Goal: Information Seeking & Learning: Find specific fact

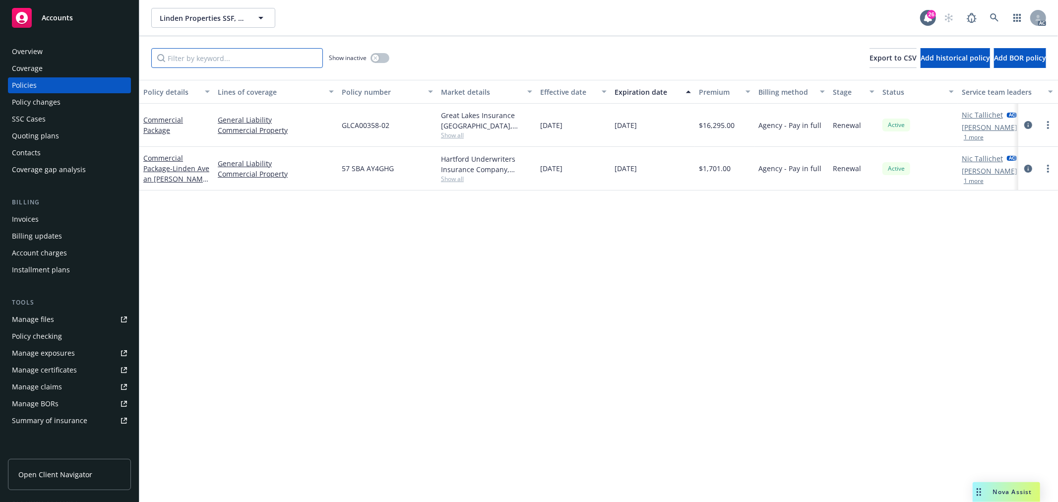
click at [264, 60] on input "Filter by keyword..." at bounding box center [237, 58] width 172 height 20
paste input "Tamarack"
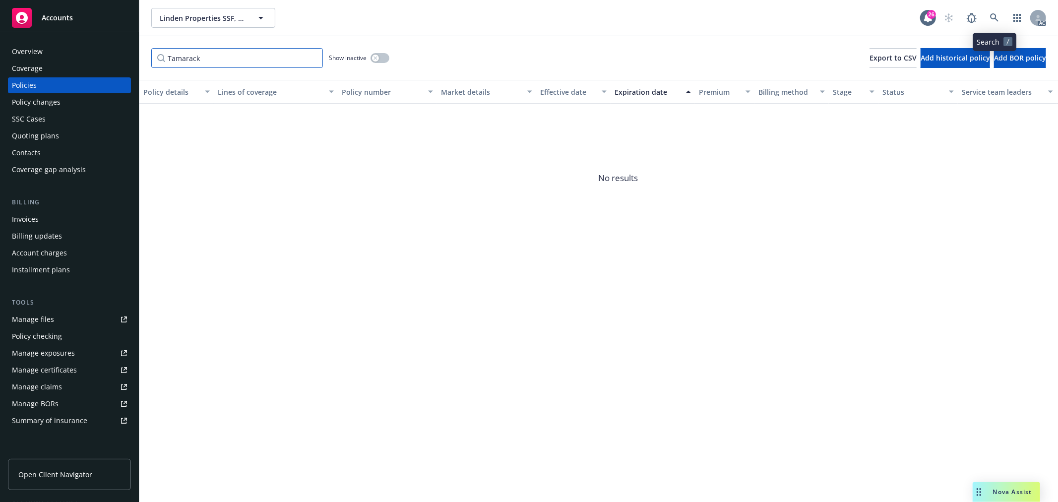
type input "Tamarack"
click at [994, 13] on icon at bounding box center [994, 17] width 9 height 9
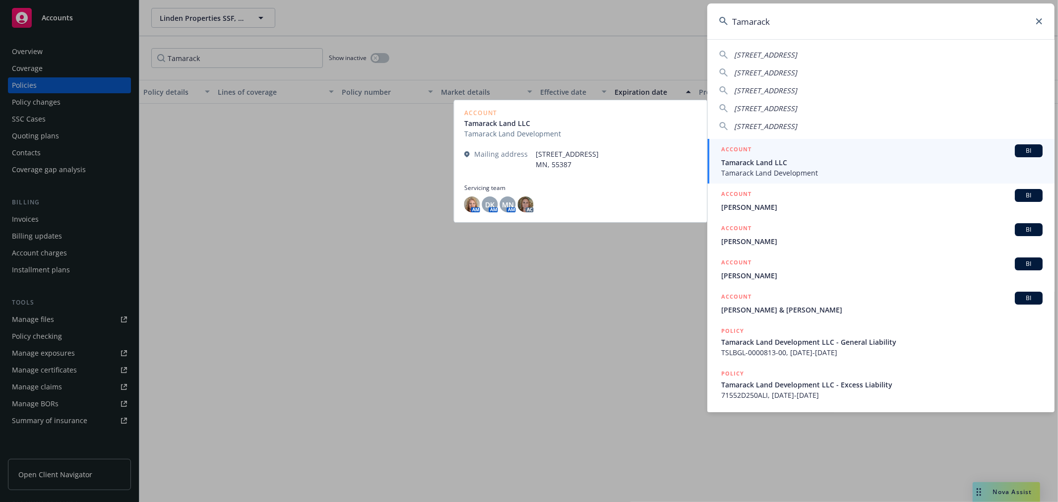
type input "Tamarack"
click at [851, 162] on span "Tamarack Land LLC" at bounding box center [881, 162] width 321 height 10
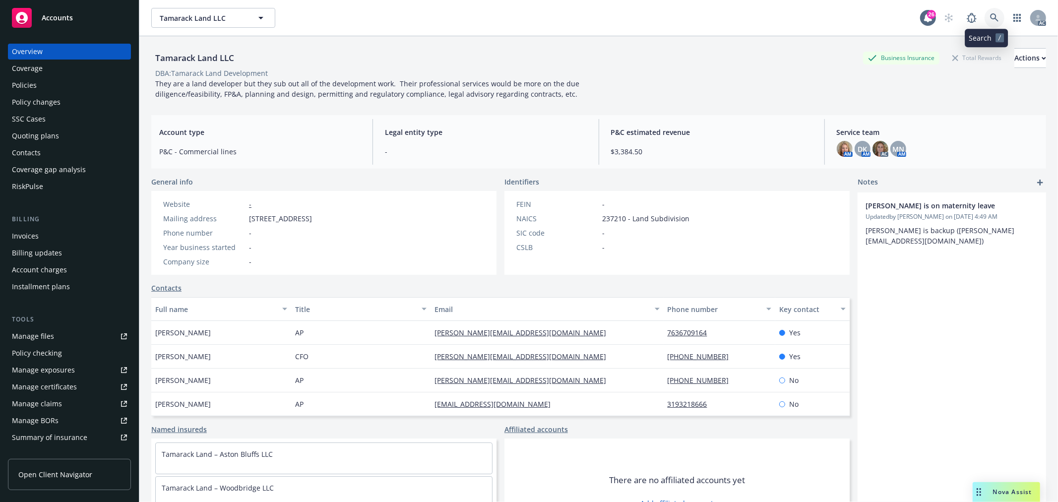
click at [985, 11] on link at bounding box center [995, 18] width 20 height 20
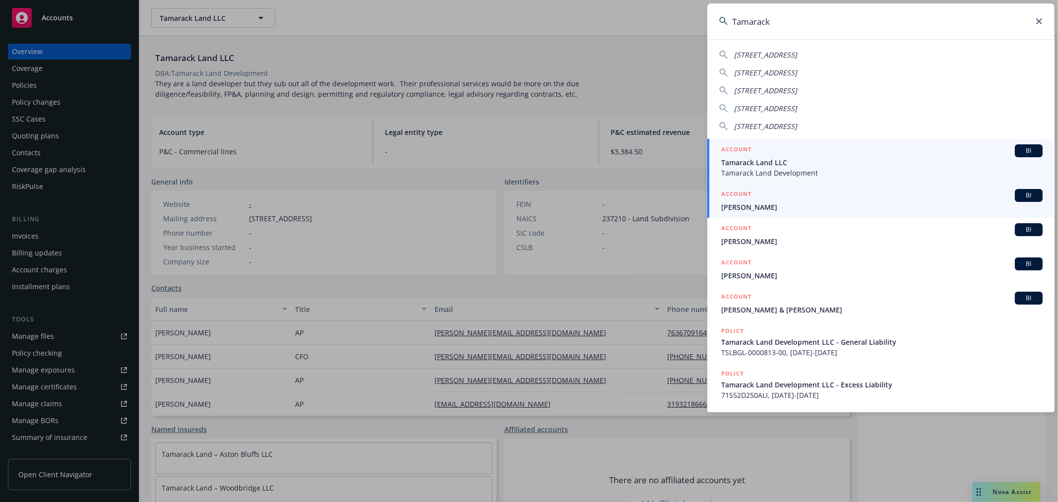
type input "Tamarack"
click at [837, 202] on span "Tamara Marks" at bounding box center [881, 207] width 321 height 10
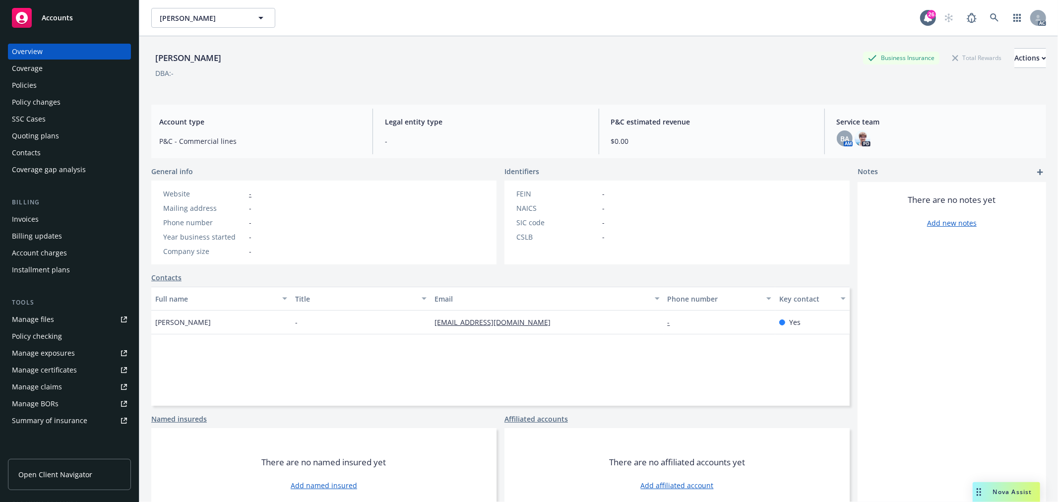
click at [25, 79] on div "Policies" at bounding box center [24, 85] width 25 height 16
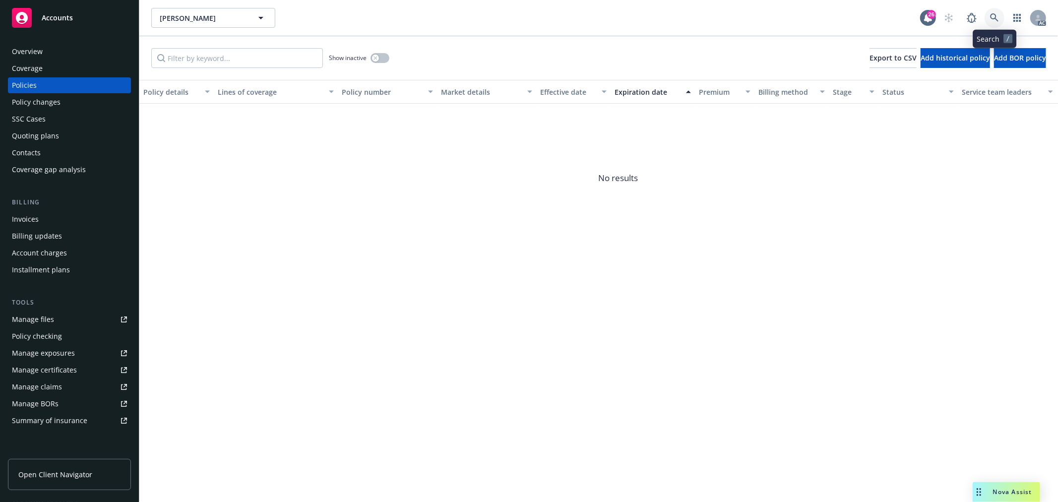
click at [991, 16] on icon at bounding box center [994, 17] width 8 height 8
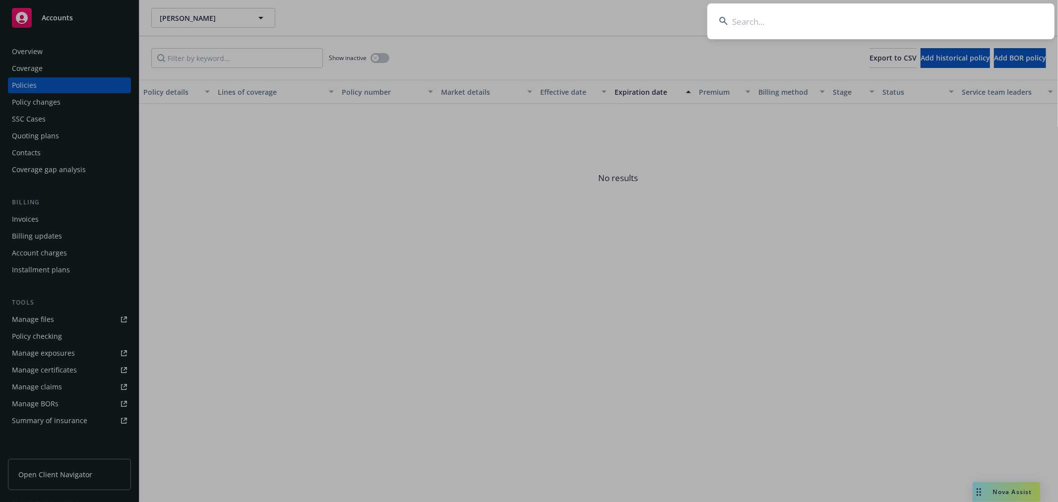
click at [875, 25] on input at bounding box center [880, 21] width 347 height 36
paste input "Lux"
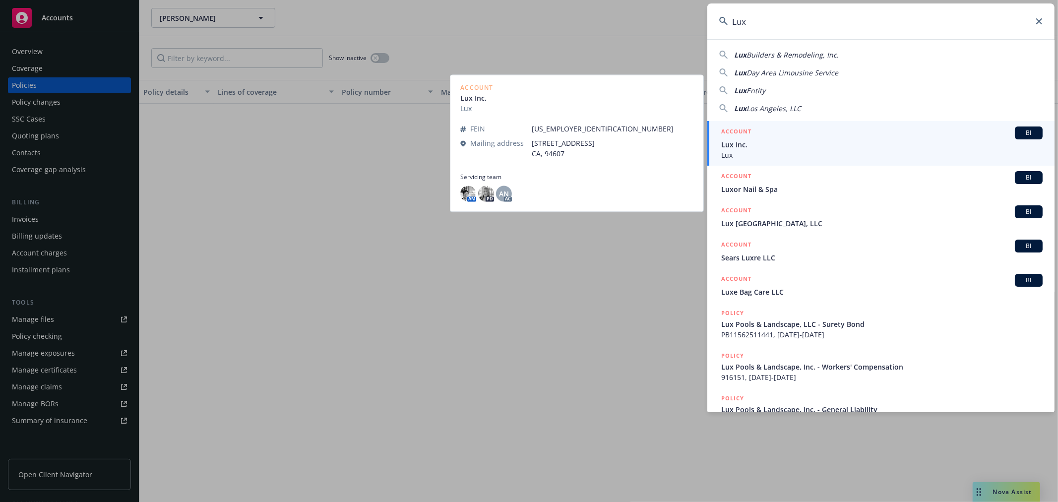
type input "Lux"
click at [822, 136] on div "ACCOUNT BI" at bounding box center [881, 133] width 321 height 13
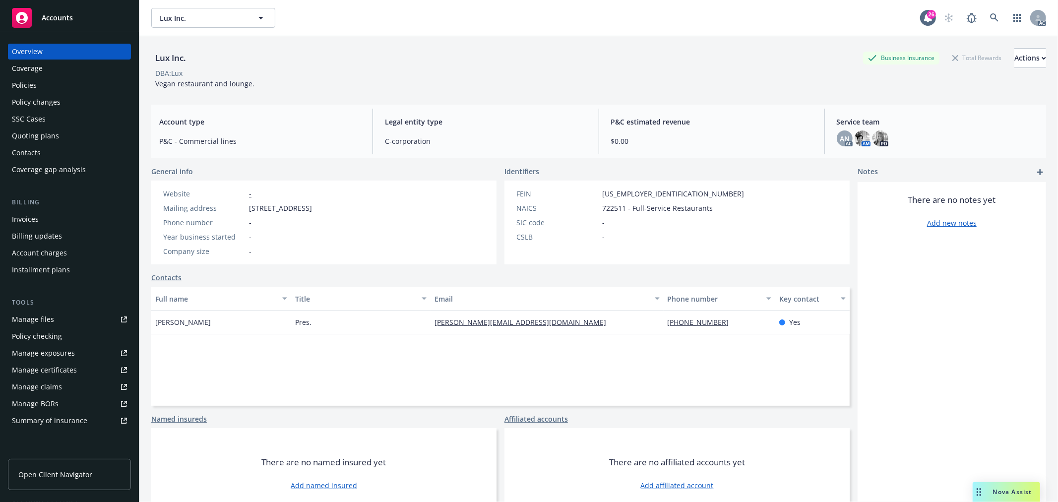
click at [25, 83] on div "Policies" at bounding box center [24, 85] width 25 height 16
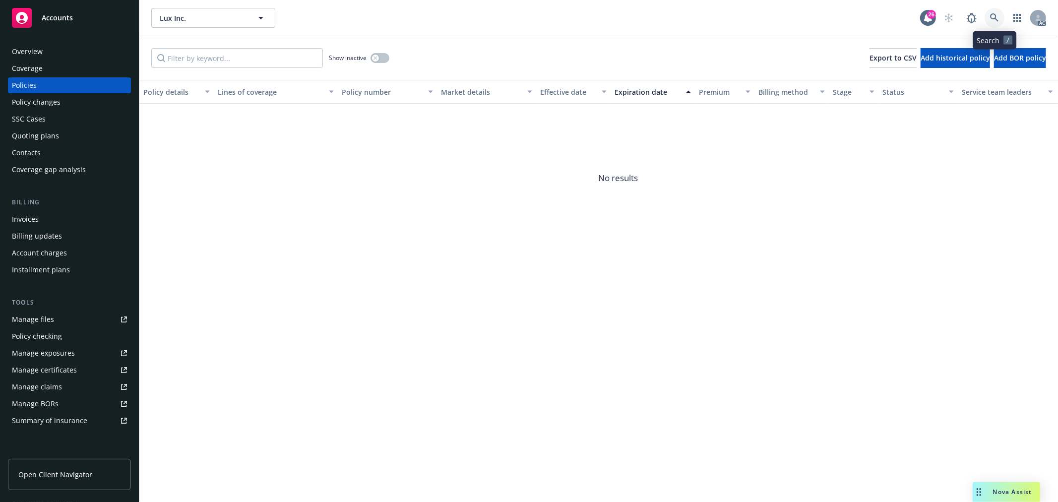
click at [996, 16] on icon at bounding box center [994, 17] width 9 height 9
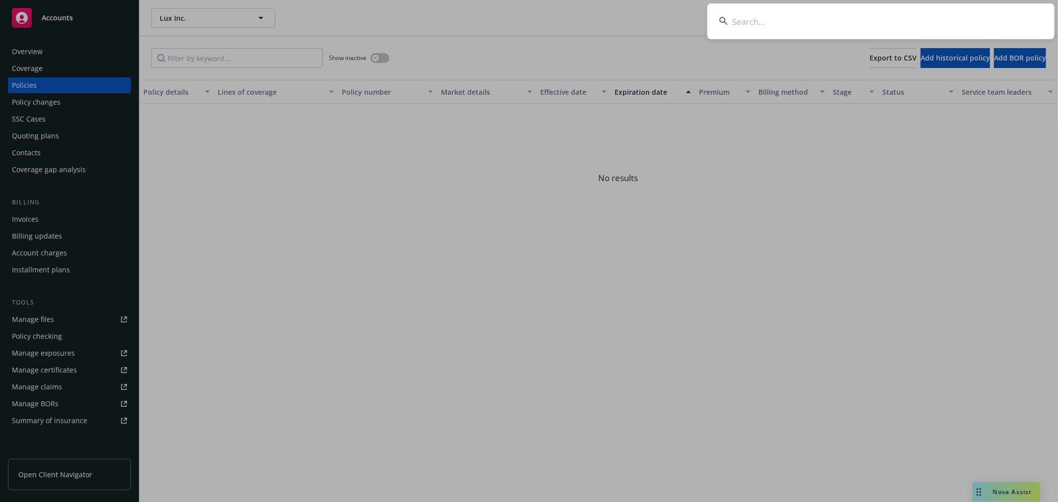
type input "Pine Terrace"
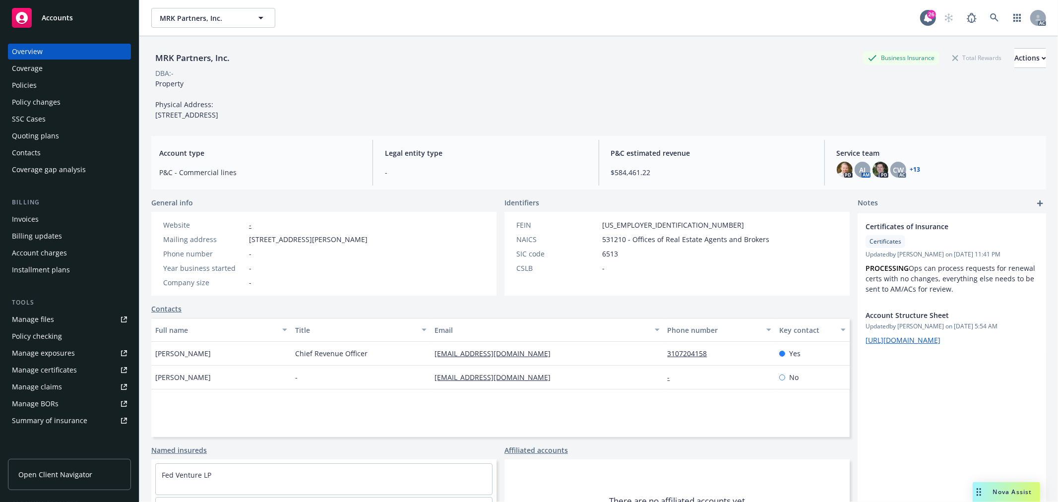
click at [26, 88] on div "Policies" at bounding box center [24, 85] width 25 height 16
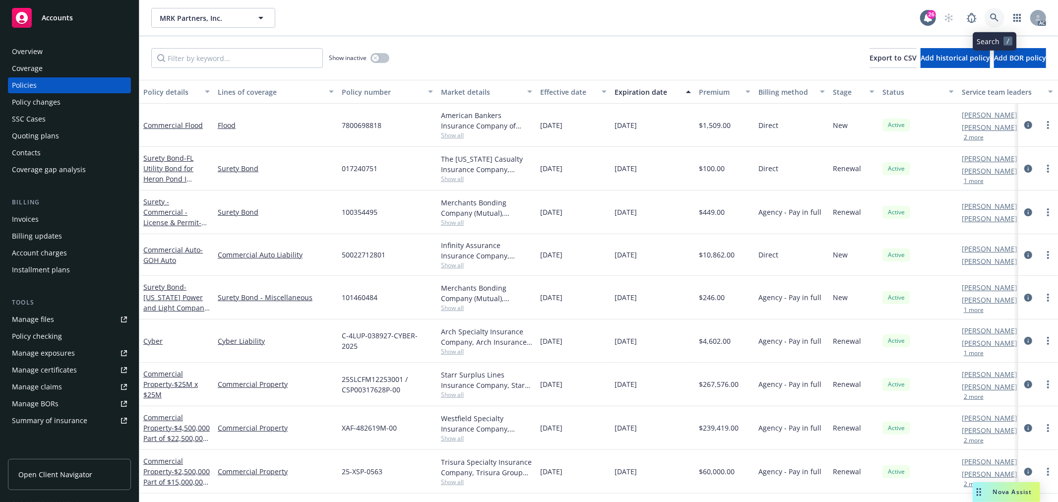
click at [1004, 15] on link at bounding box center [995, 18] width 20 height 20
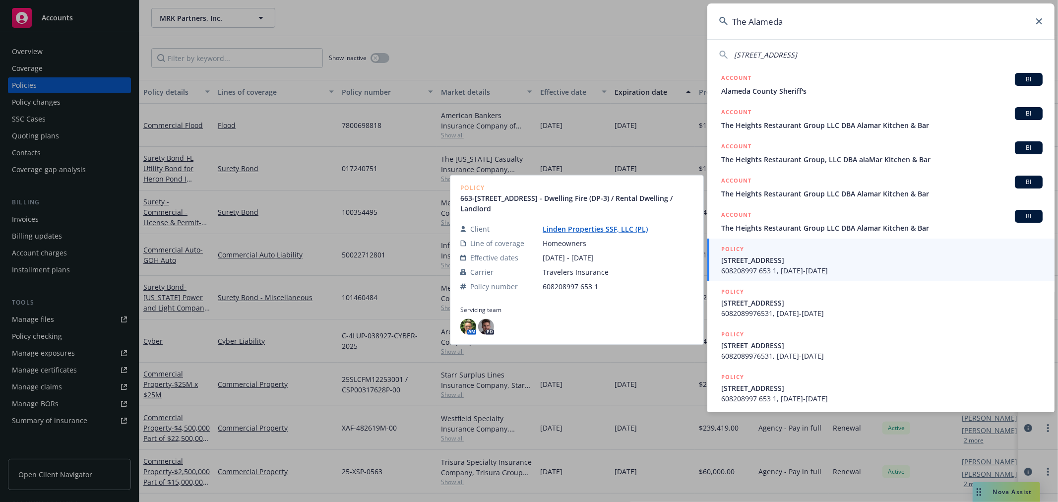
type input "The Alameda"
click at [923, 265] on span "608208997 653 1, 12/31/2020-12/31/2021" at bounding box center [881, 270] width 321 height 10
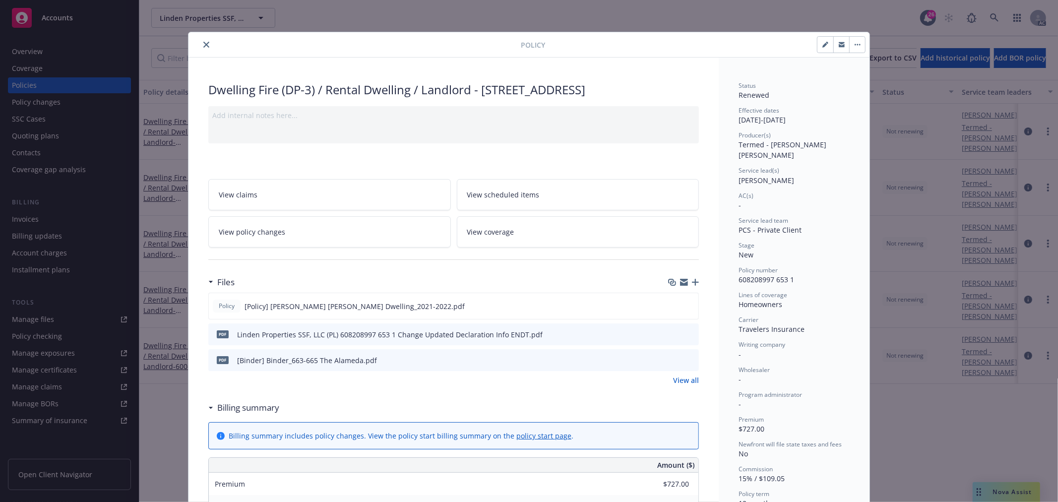
click at [200, 41] on button "close" at bounding box center [206, 45] width 12 height 12
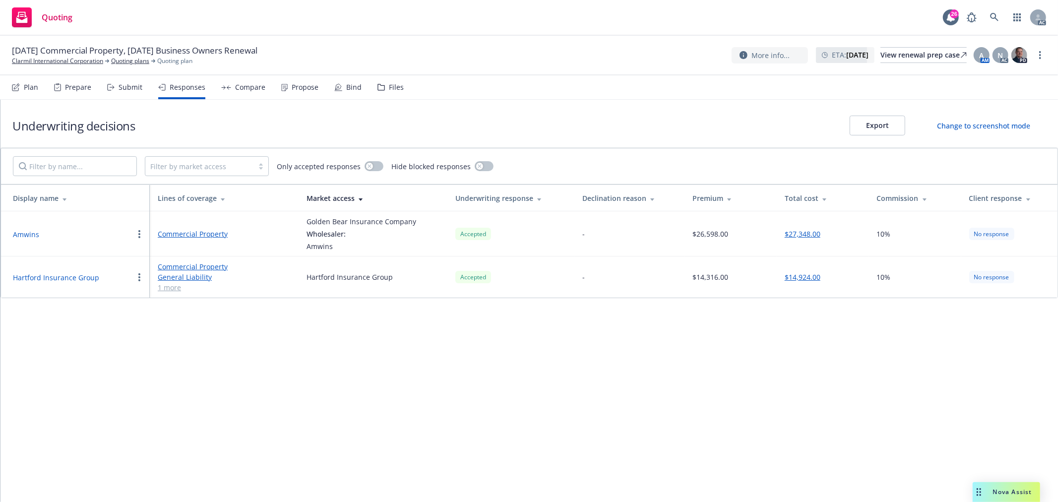
click at [14, 237] on button "Amwins" at bounding box center [26, 234] width 26 height 10
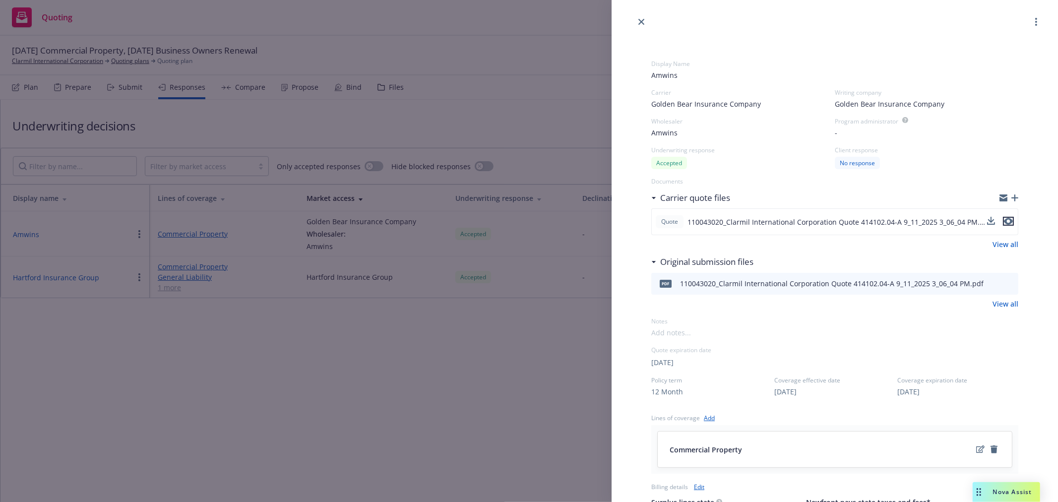
click at [1004, 224] on icon "preview file" at bounding box center [1008, 221] width 9 height 7
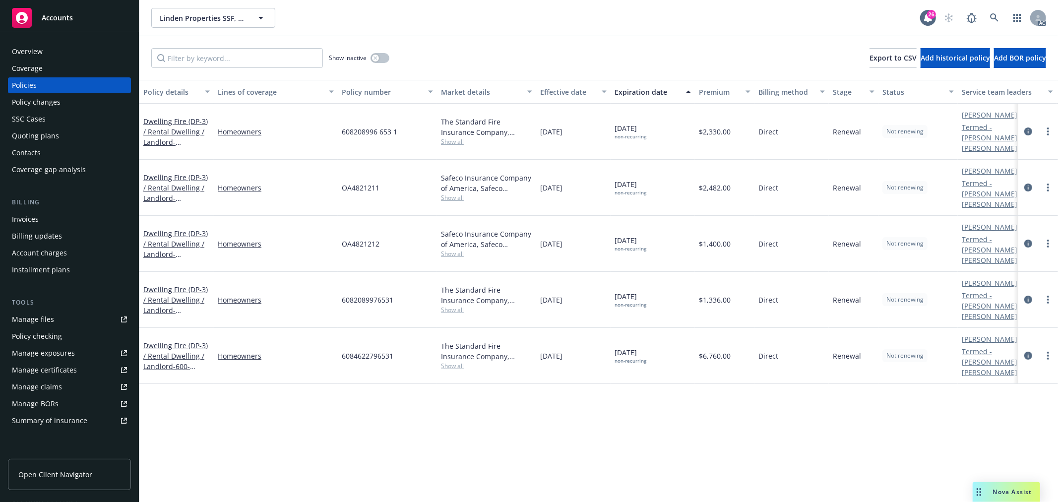
click at [62, 48] on div "Overview" at bounding box center [69, 52] width 115 height 16
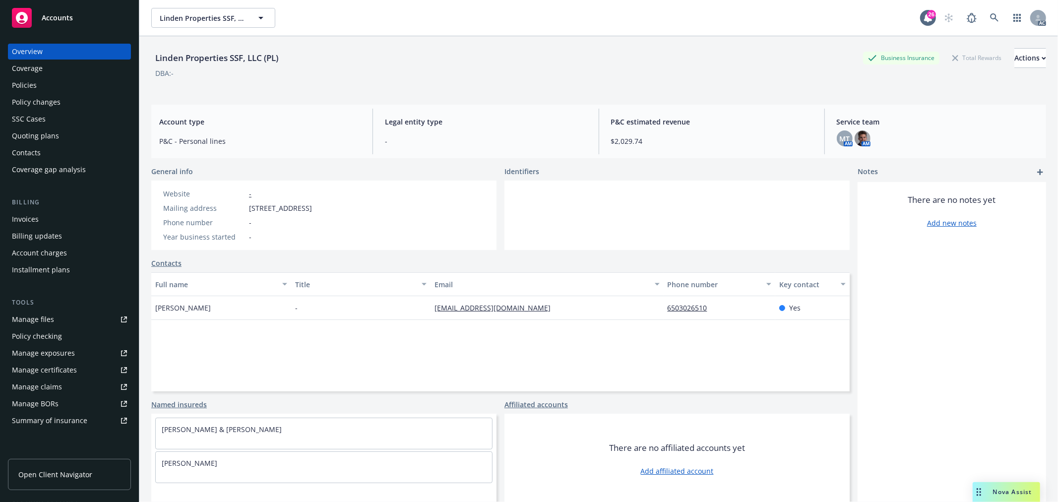
click at [169, 303] on span "Verna Pianca" at bounding box center [183, 308] width 56 height 10
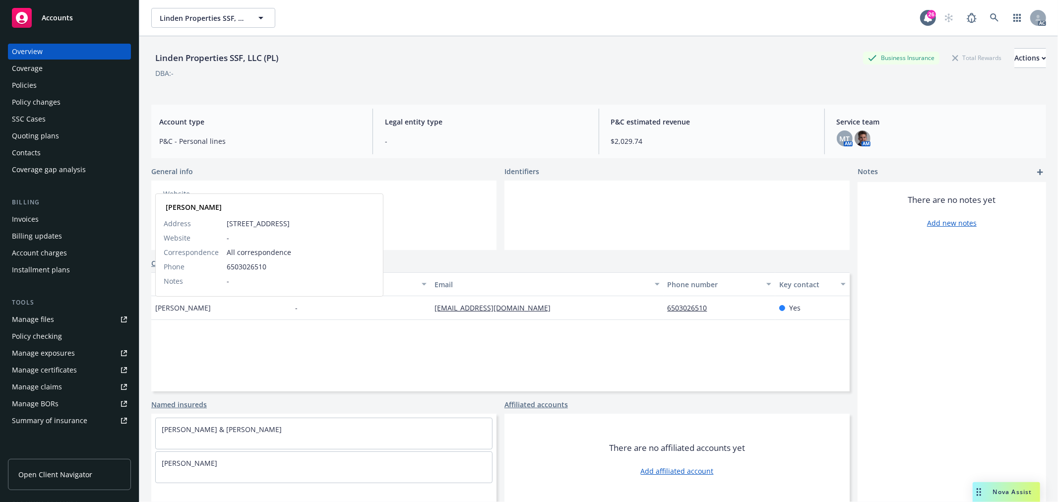
click at [177, 306] on span "Verna Pianca" at bounding box center [183, 308] width 56 height 10
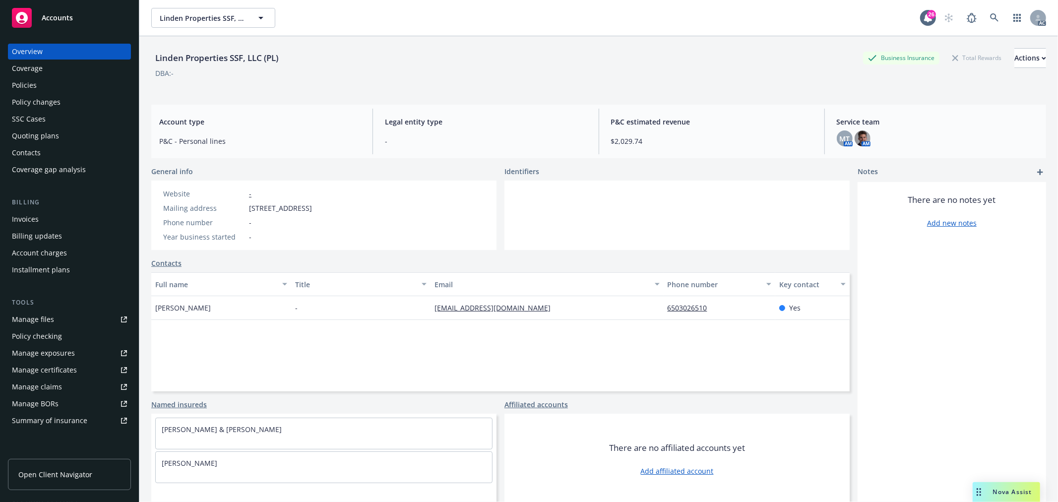
click at [454, 304] on link "vpianca@comcast.net" at bounding box center [497, 307] width 124 height 9
click at [721, 321] on div "Full name Title Email Phone number Key contact Verna Pianca - vpianca@comcast.n…" at bounding box center [500, 331] width 699 height 119
click at [197, 308] on span "Verna Pianca" at bounding box center [183, 308] width 56 height 10
drag, startPoint x: 200, startPoint y: 308, endPoint x: 150, endPoint y: 309, distance: 50.1
click at [150, 309] on div "Linden Properties SSF, LLC (PL) Business Insurance Total Rewards Actions DBA: -…" at bounding box center [598, 287] width 919 height 502
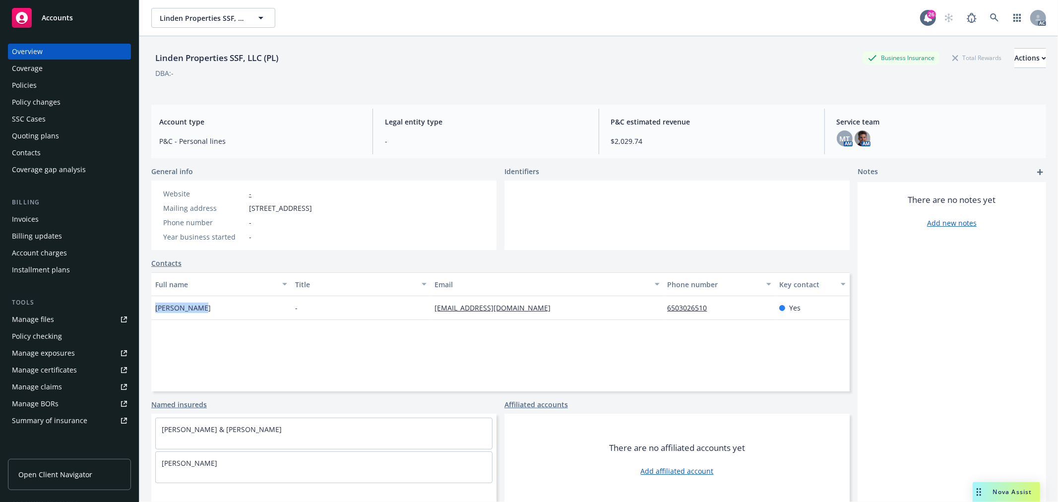
copy span "Verna Pianca"
click at [990, 17] on icon at bounding box center [994, 17] width 9 height 9
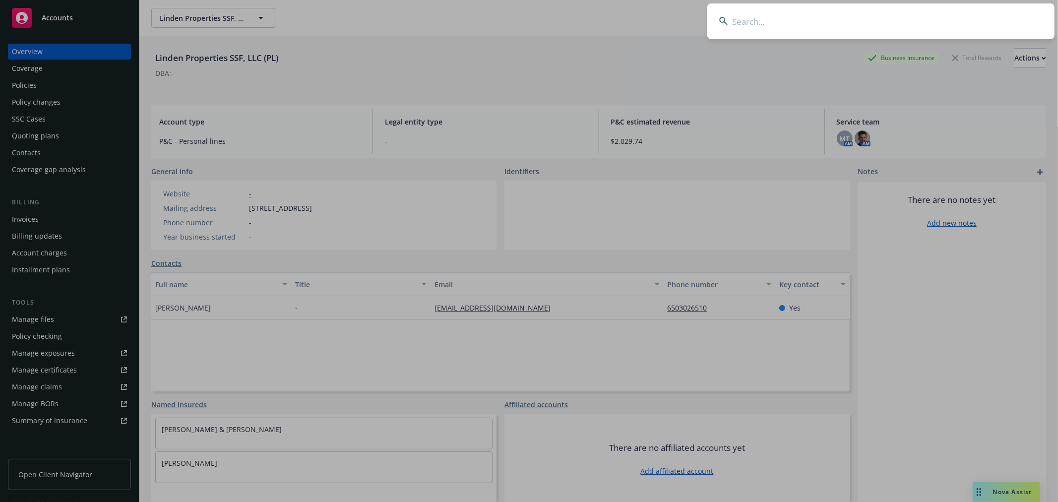
type input "Verna Pianca"
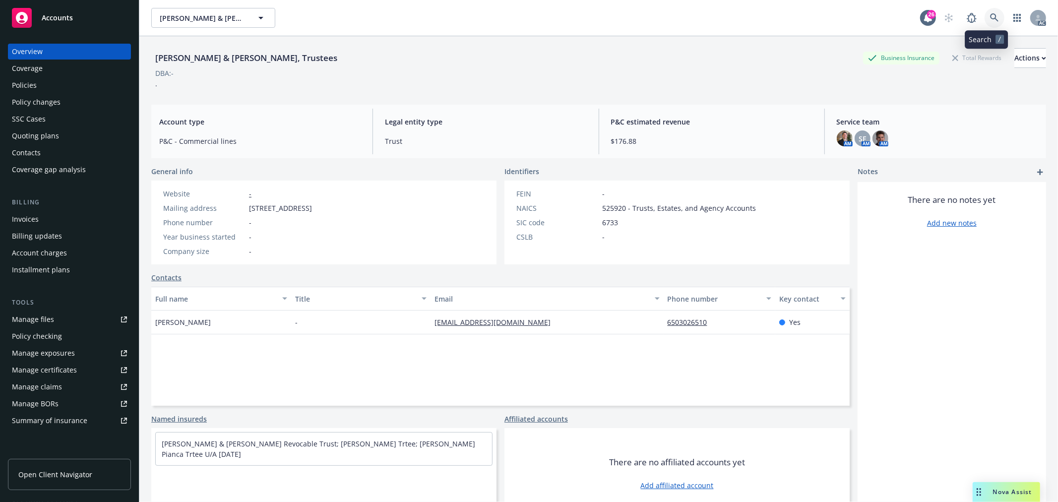
click at [985, 11] on link at bounding box center [995, 18] width 20 height 20
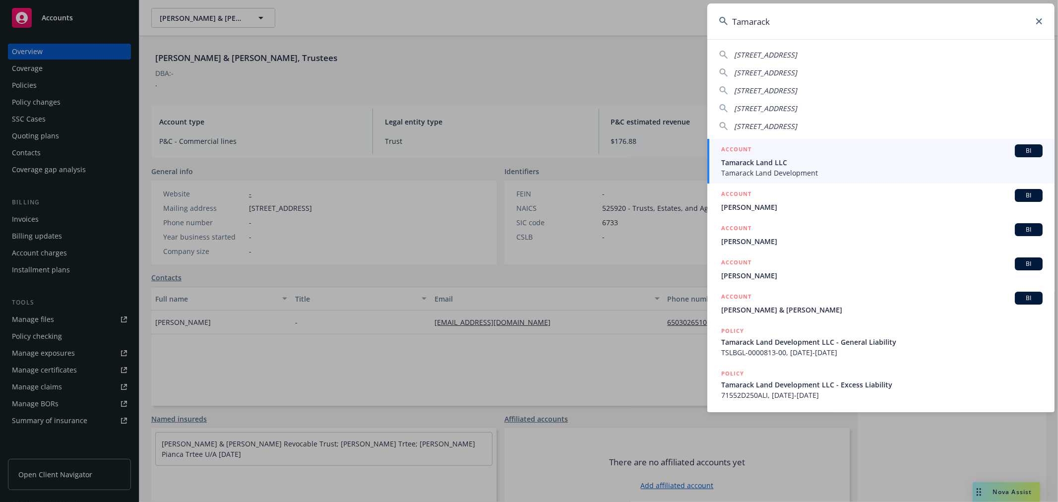
type input "Tamarack"
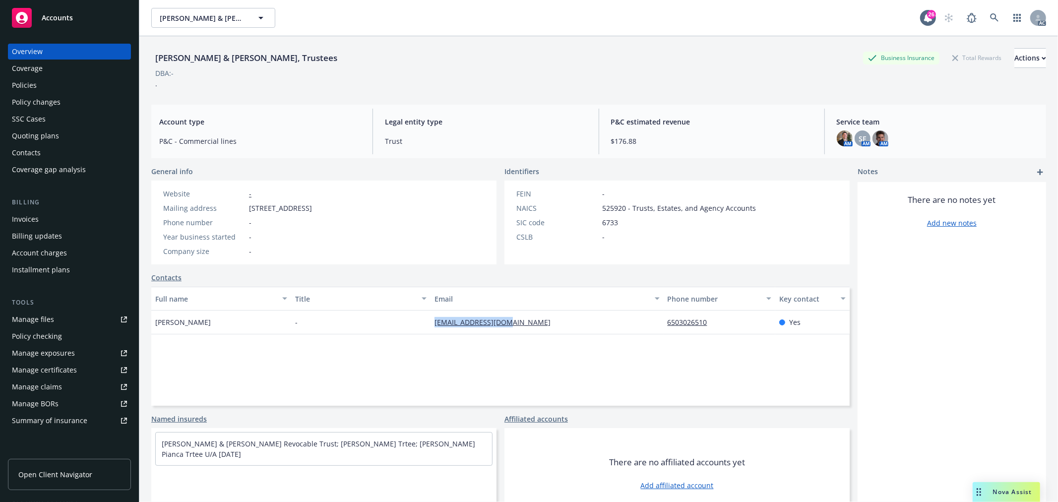
drag, startPoint x: 494, startPoint y: 320, endPoint x: 381, endPoint y: 320, distance: 113.1
click at [381, 320] on div "Verna Pianca - vpianca@comcast.net 6503026510 Yes" at bounding box center [500, 323] width 699 height 24
copy div "[EMAIL_ADDRESS][DOMAIN_NAME]"
click at [987, 11] on link at bounding box center [995, 18] width 20 height 20
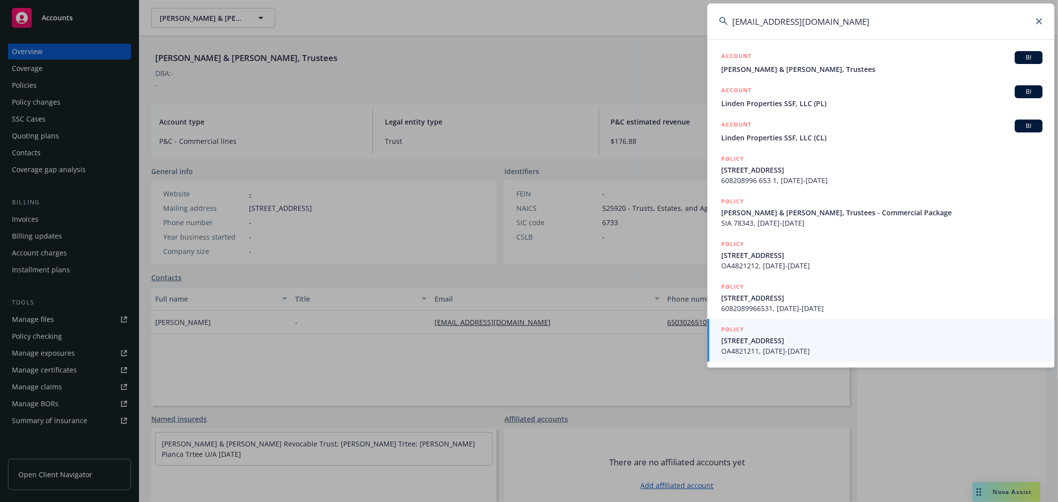
click at [847, 21] on input "[EMAIL_ADDRESS][DOMAIN_NAME]" at bounding box center [880, 21] width 347 height 36
paste input "Pine Terrace"
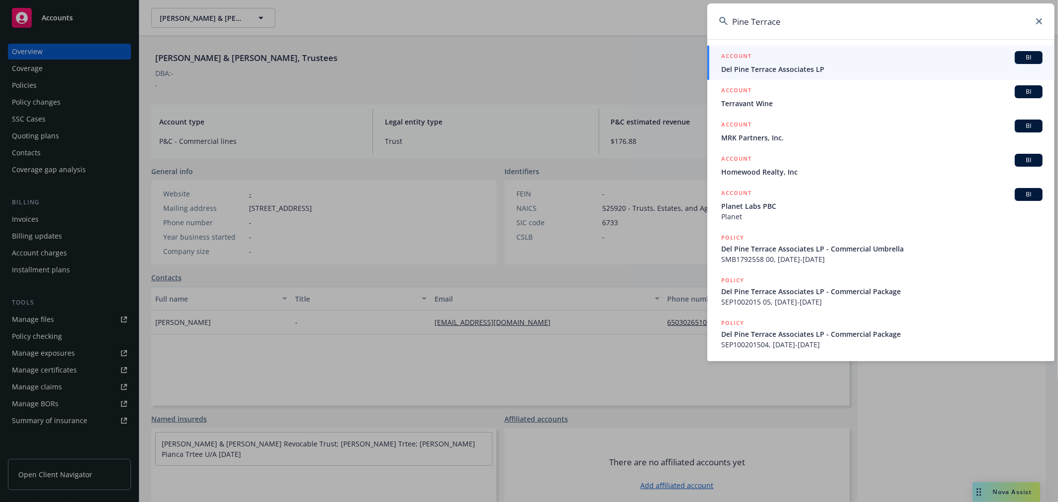
type input "Pine Terrace"
click at [869, 61] on div "ACCOUNT BI" at bounding box center [881, 57] width 321 height 13
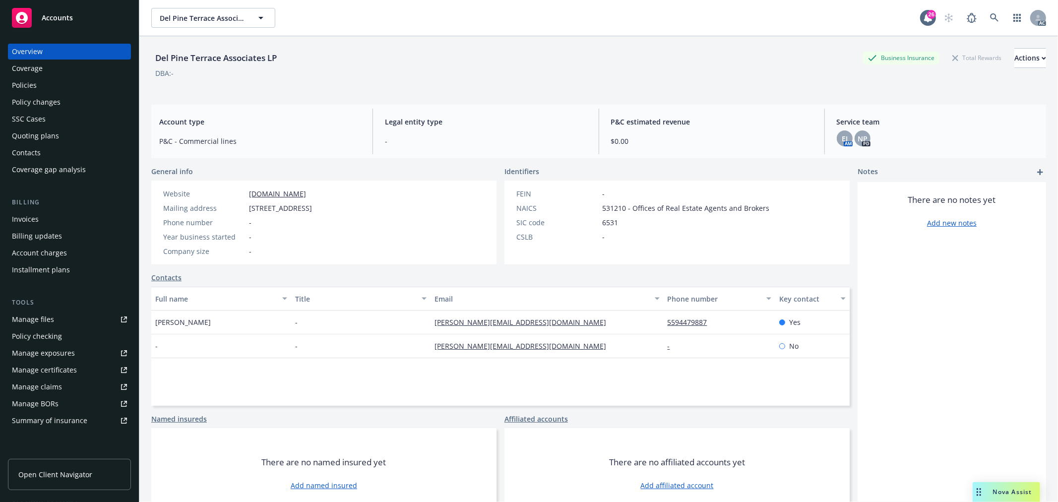
click at [37, 86] on div "Policies" at bounding box center [69, 85] width 115 height 16
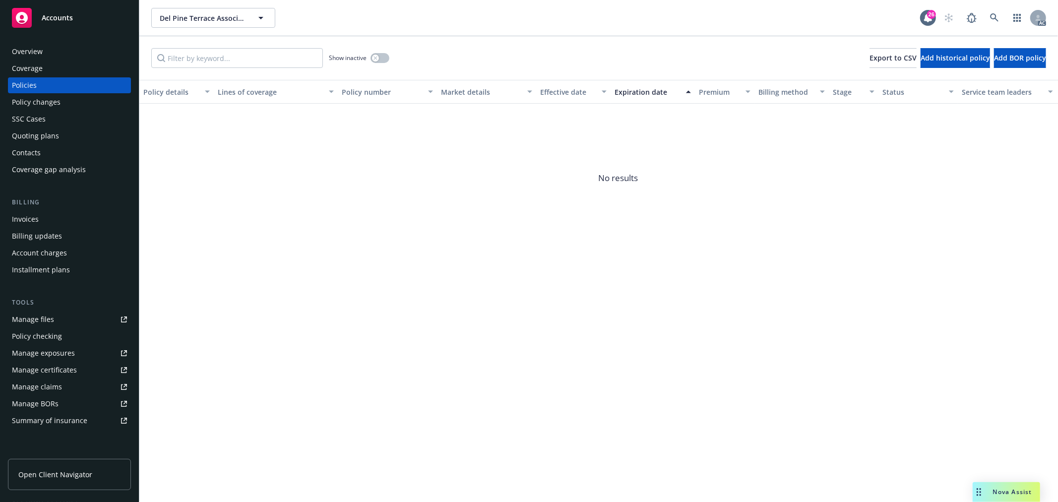
click at [42, 52] on div "Overview" at bounding box center [69, 52] width 115 height 16
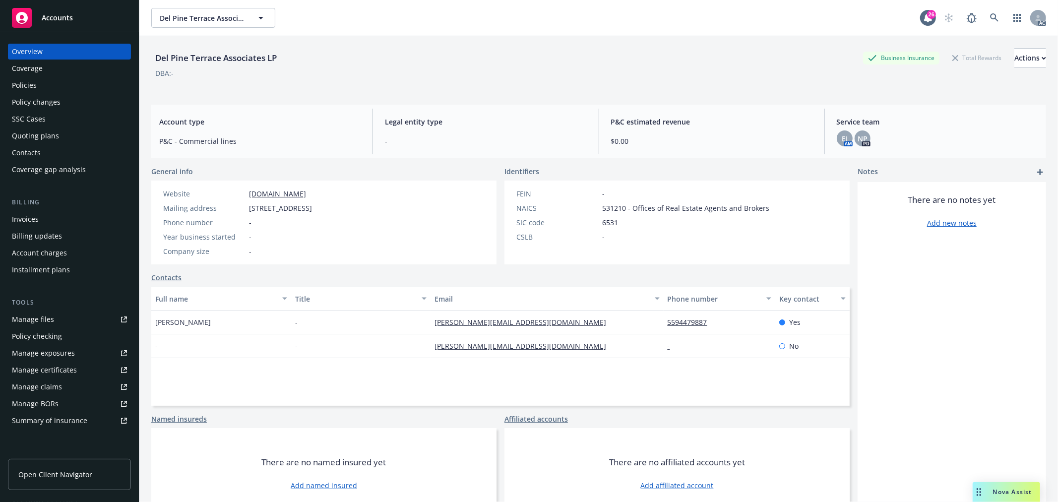
scroll to position [36, 0]
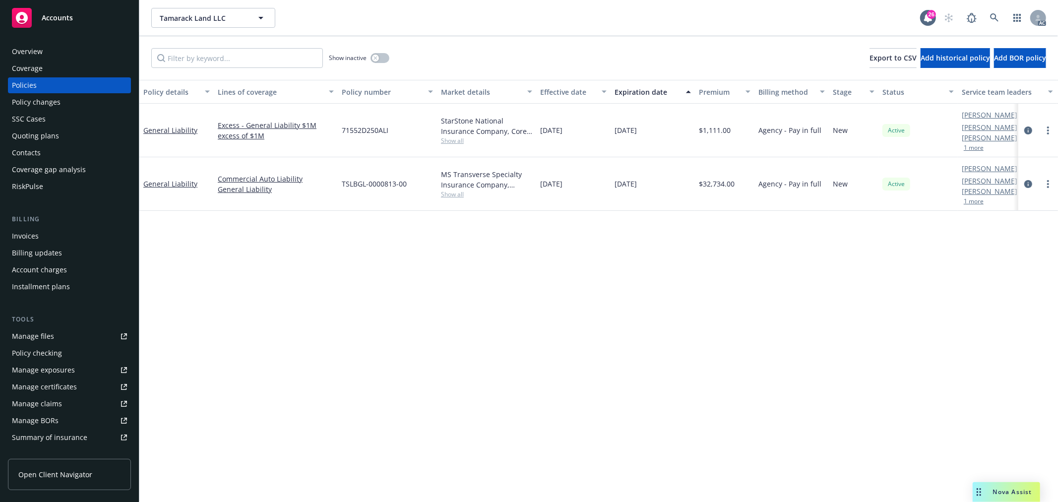
click at [46, 51] on div "Overview" at bounding box center [69, 52] width 115 height 16
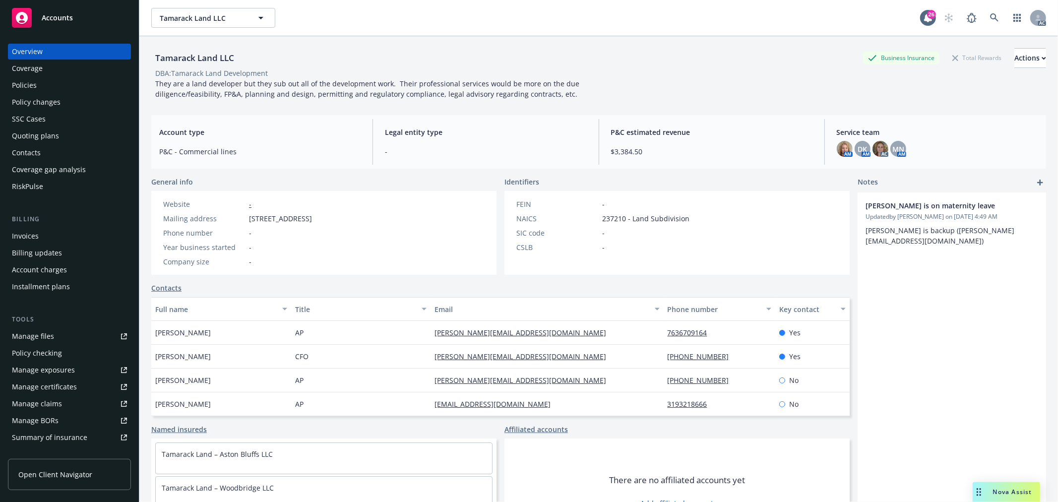
click at [43, 85] on div "Policies" at bounding box center [69, 85] width 115 height 16
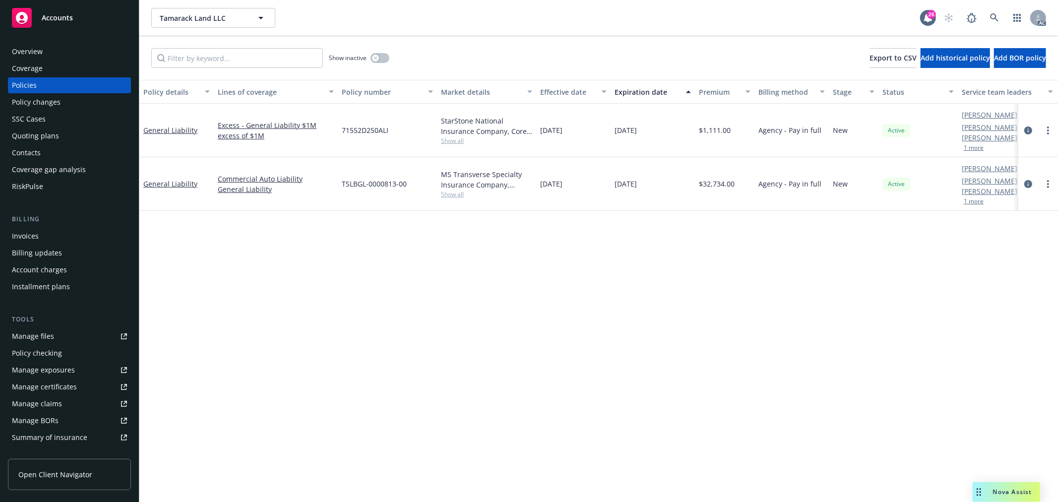
drag, startPoint x: 1011, startPoint y: 494, endPoint x: 1000, endPoint y: 495, distance: 11.0
click at [1011, 494] on span "Nova Assist" at bounding box center [1012, 492] width 39 height 8
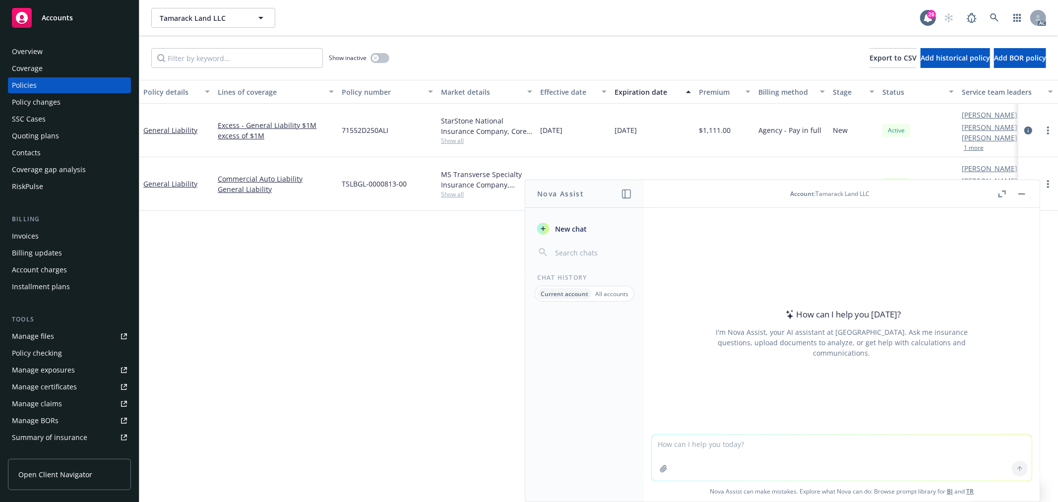
click at [760, 452] on textarea at bounding box center [842, 458] width 380 height 46
type textarea "m"
type textarea "美国陪产假多久"
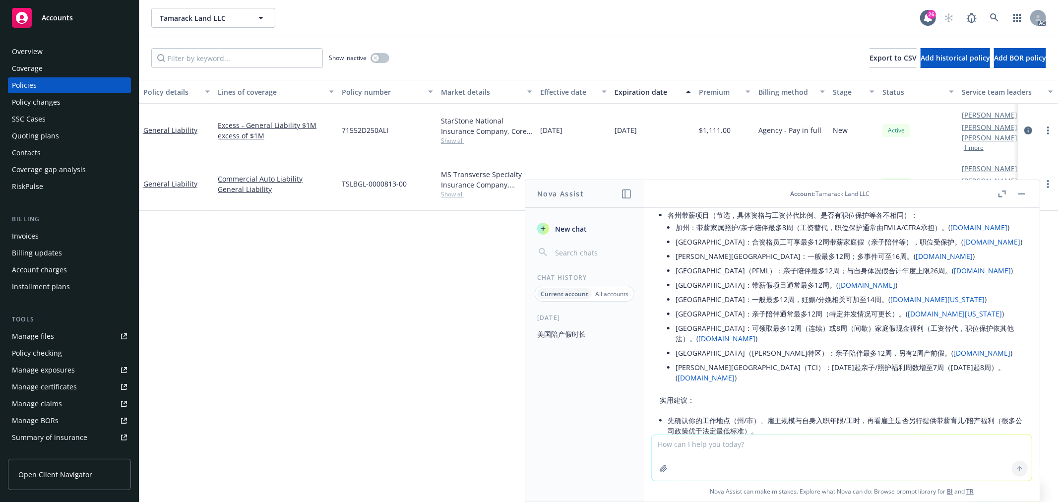
scroll to position [55, 0]
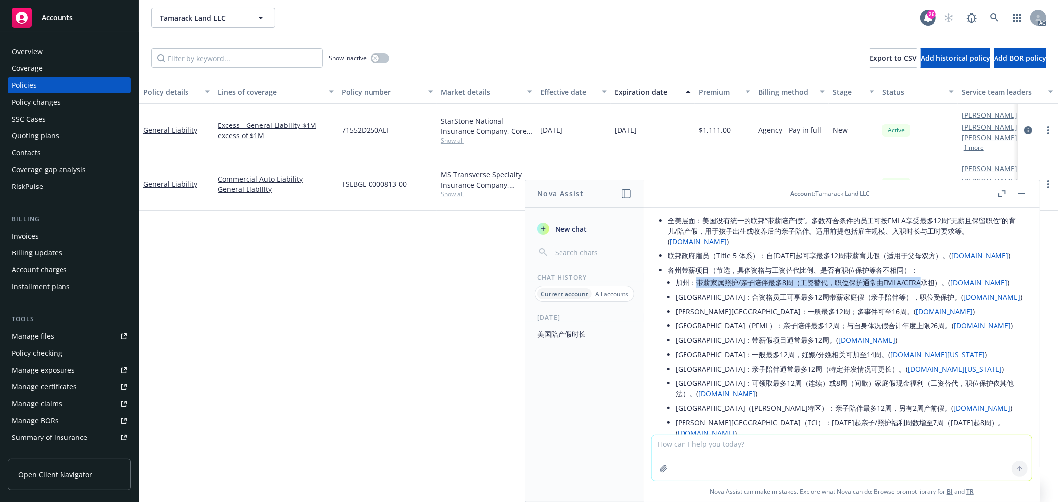
drag, startPoint x: 700, startPoint y: 283, endPoint x: 923, endPoint y: 281, distance: 223.3
click at [923, 281] on li "加州：带薪家属照护/亲子陪伴最多8周（工资替代，职位保护通常由FMLA/CFRA承担）。( edd.ca.gov )" at bounding box center [850, 282] width 348 height 14
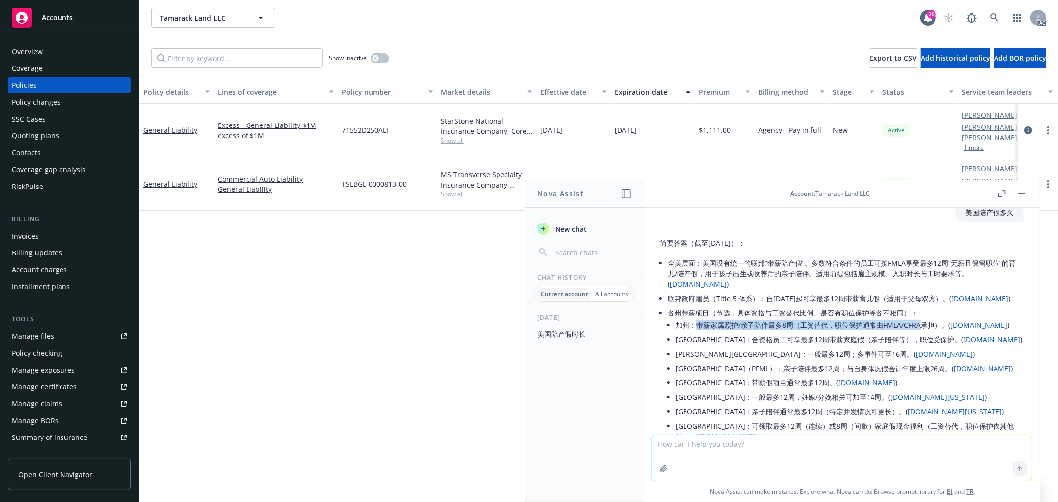
scroll to position [0, 0]
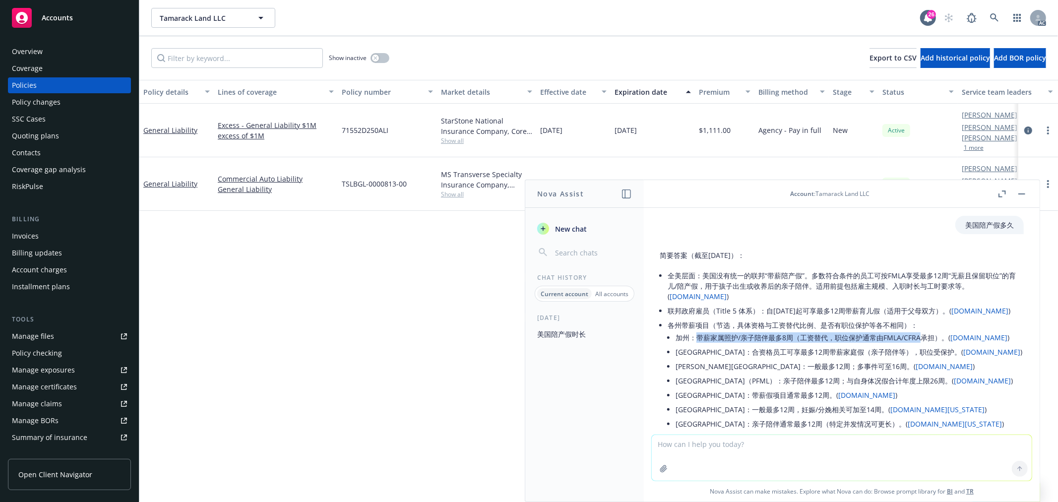
click at [1019, 191] on button "button" at bounding box center [1022, 194] width 12 height 12
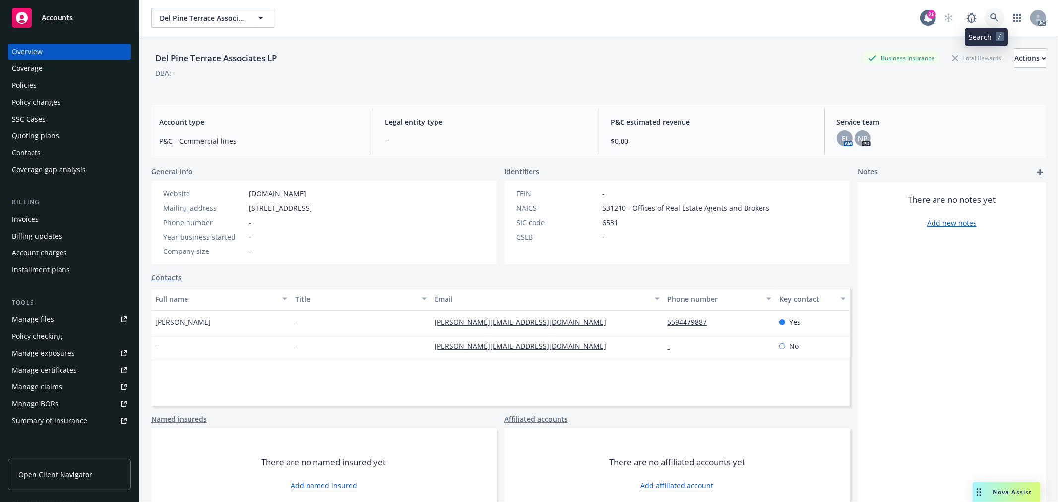
click at [985, 11] on link at bounding box center [995, 18] width 20 height 20
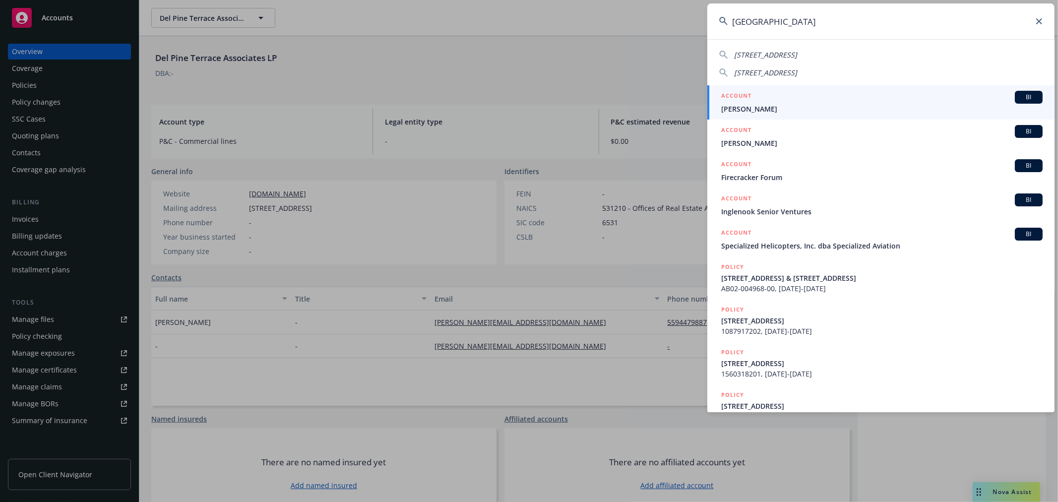
click at [831, 17] on input "[GEOGRAPHIC_DATA]" at bounding box center [880, 21] width 347 height 36
paste input "Pine Terrac"
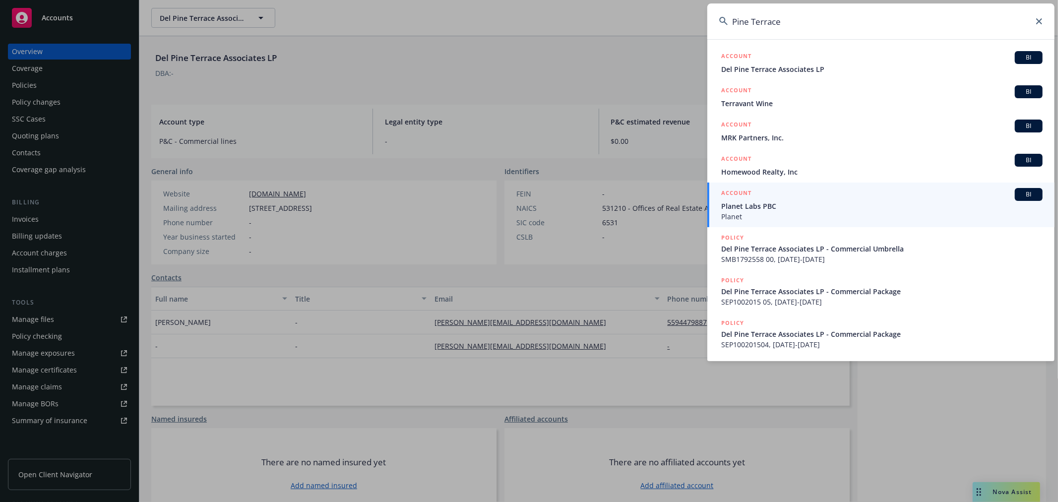
type input "Pine Terrace"
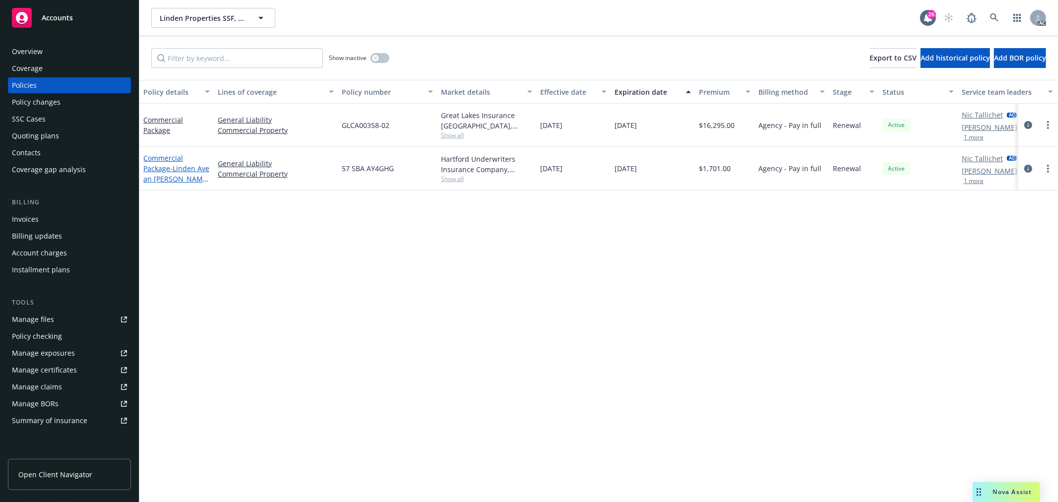
click at [182, 176] on span "- Linden Ave an [PERSON_NAME] Ave. locations" at bounding box center [176, 179] width 66 height 30
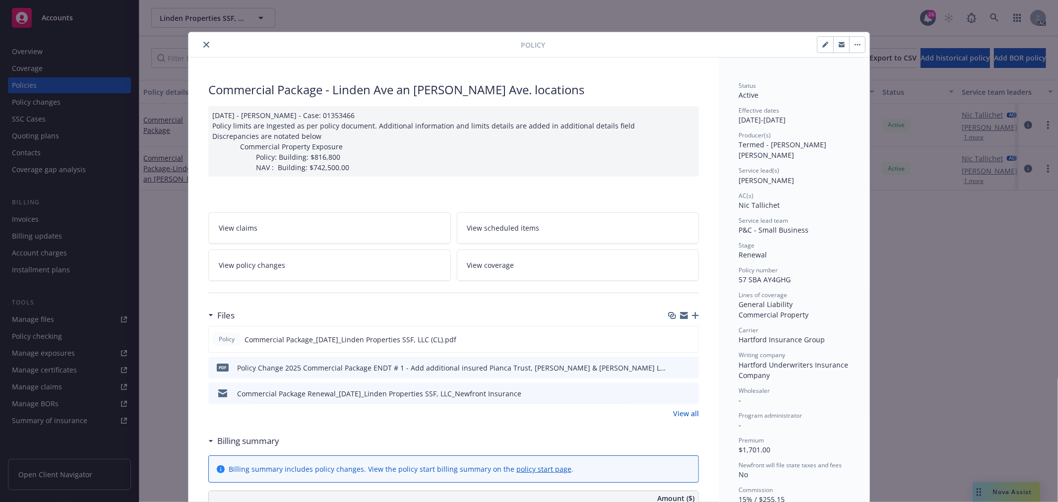
click at [204, 43] on icon "close" at bounding box center [206, 45] width 6 height 6
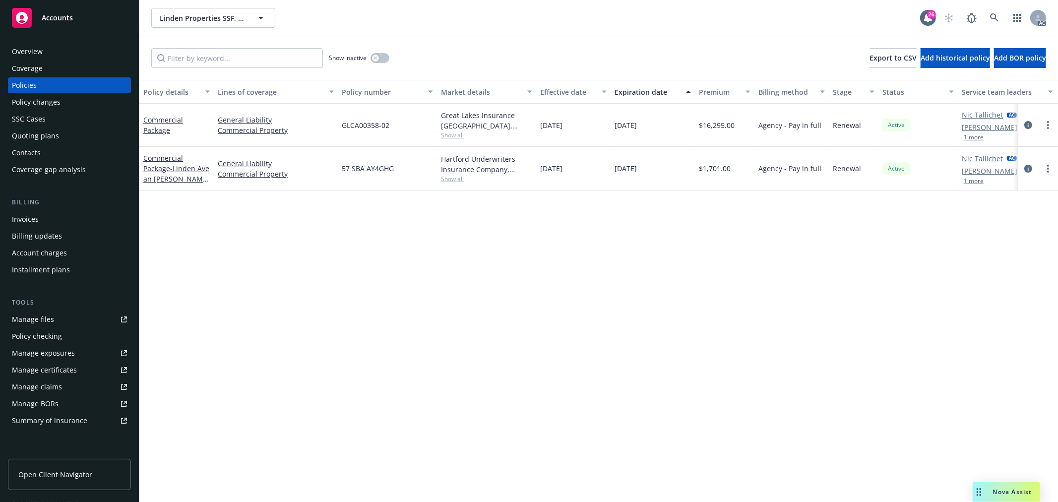
click at [172, 130] on div "Commercial Package" at bounding box center [176, 125] width 66 height 21
click at [158, 130] on link "Commercial Package" at bounding box center [163, 125] width 40 height 20
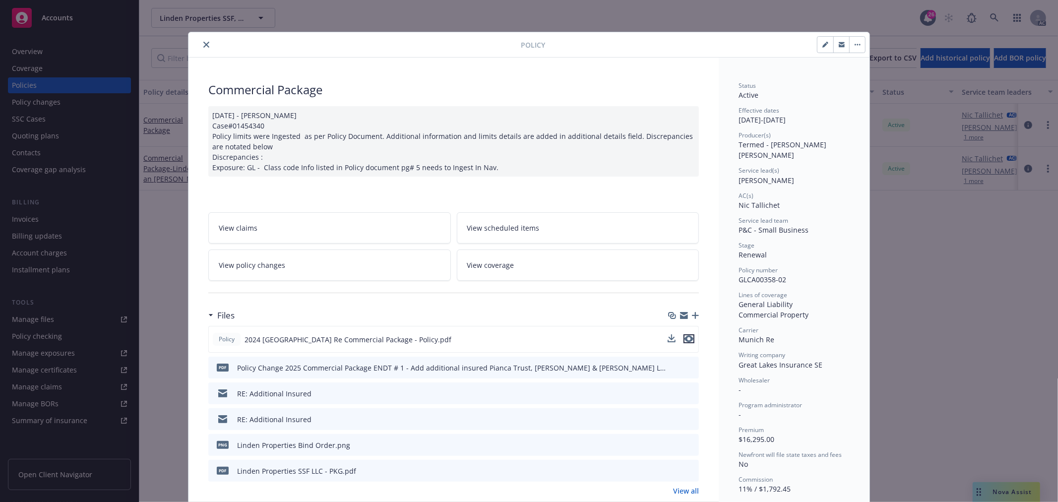
click at [686, 339] on icon "preview file" at bounding box center [689, 338] width 9 height 7
click at [203, 45] on icon "close" at bounding box center [206, 45] width 6 height 6
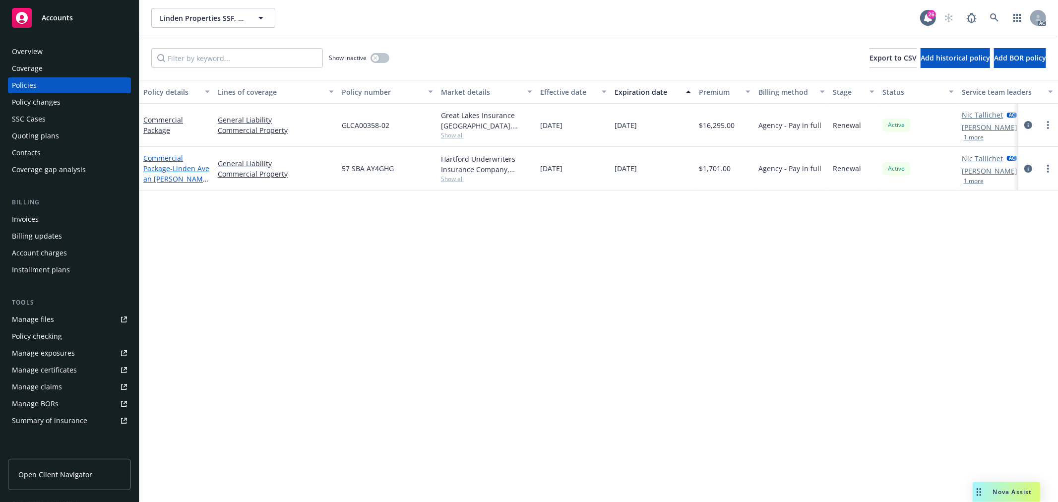
click at [167, 159] on link "Commercial Package - Linden Ave an Britton Ave. locations" at bounding box center [176, 173] width 66 height 41
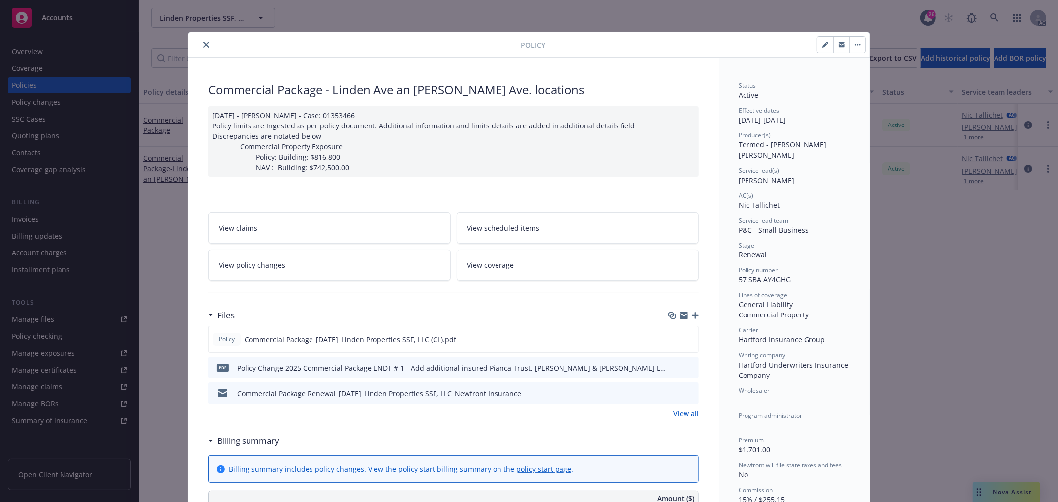
scroll to position [30, 0]
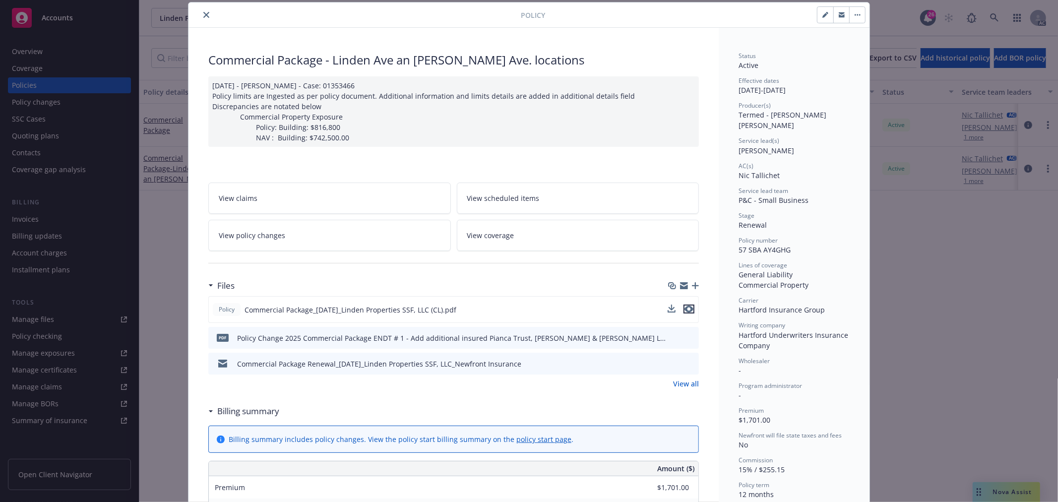
click at [685, 310] on icon "preview file" at bounding box center [689, 309] width 9 height 7
drag, startPoint x: 415, startPoint y: 59, endPoint x: 467, endPoint y: 61, distance: 52.1
click at [470, 61] on div "Commercial Package - Linden Ave an Britton Ave. locations" at bounding box center [453, 60] width 491 height 17
click at [467, 61] on div "Commercial Package - Linden Ave an Britton Ave. locations" at bounding box center [453, 60] width 491 height 17
click at [413, 56] on div "Commercial Package - Linden Ave an Britton Ave. locations" at bounding box center [453, 60] width 491 height 17
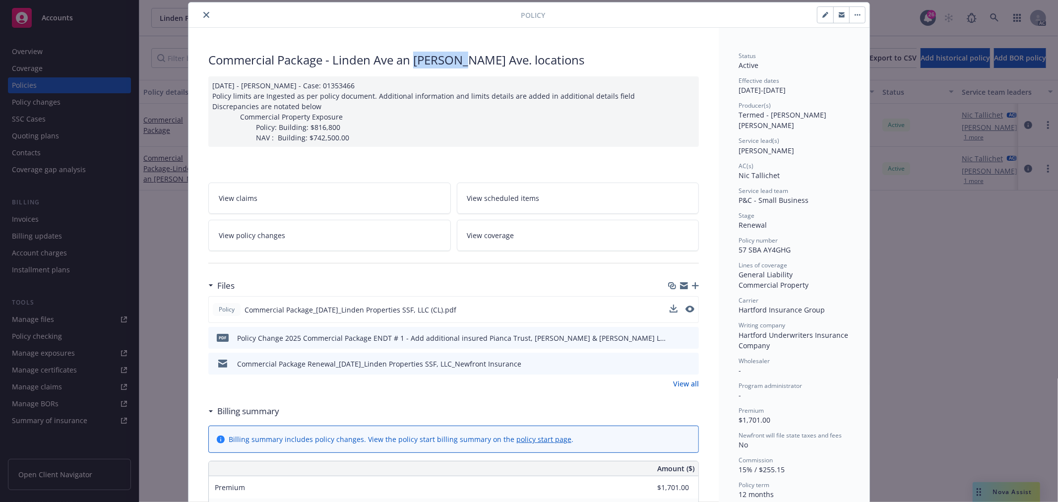
click at [413, 56] on div "Commercial Package - Linden Ave an Britton Ave. locations" at bounding box center [453, 60] width 491 height 17
copy div "Britton"
click at [428, 122] on div "[DATE] - [PERSON_NAME] - Case: 01353466 Policy limits are Ingested as per polic…" at bounding box center [453, 111] width 491 height 70
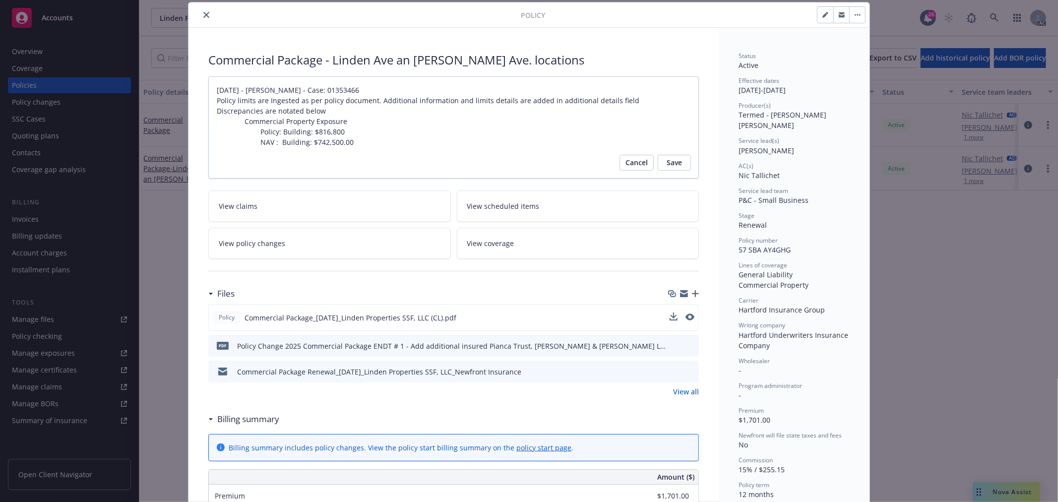
click at [344, 57] on div "Commercial Package - Linden Ave an Britton Ave. locations" at bounding box center [453, 60] width 491 height 17
copy div "Linden"
click at [429, 59] on div "Commercial Package - Linden Ave an Britton Ave. locations" at bounding box center [453, 60] width 491 height 17
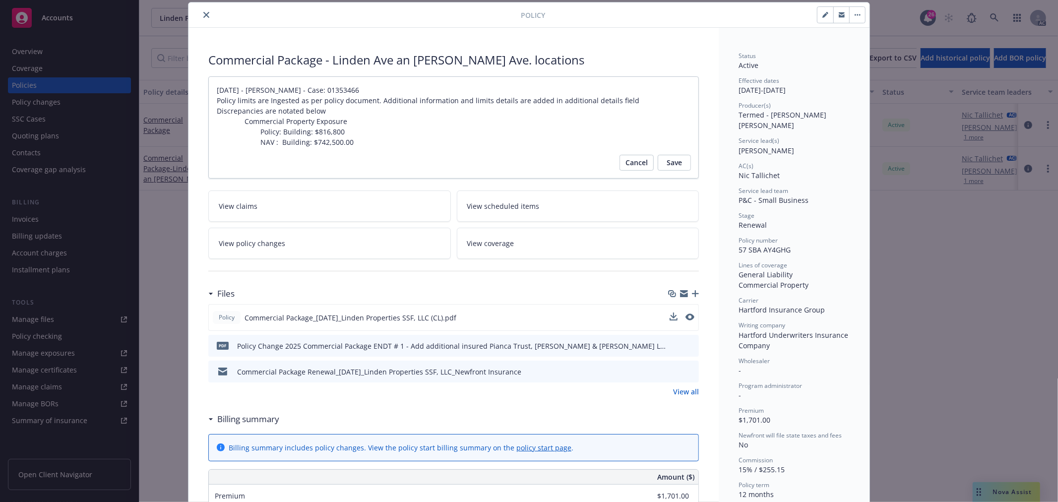
click at [378, 370] on div "Commercial Package Renewal_[DATE]_Linden Properties SSF, LLC_Newfront Insurance" at bounding box center [379, 372] width 284 height 10
click at [408, 373] on div "Commercial Package Renewal_[DATE]_Linden Properties SSF, LLC_Newfront Insurance" at bounding box center [379, 372] width 284 height 10
click at [358, 56] on div "Commercial Package - Linden Ave an Britton Ave. locations" at bounding box center [453, 60] width 491 height 17
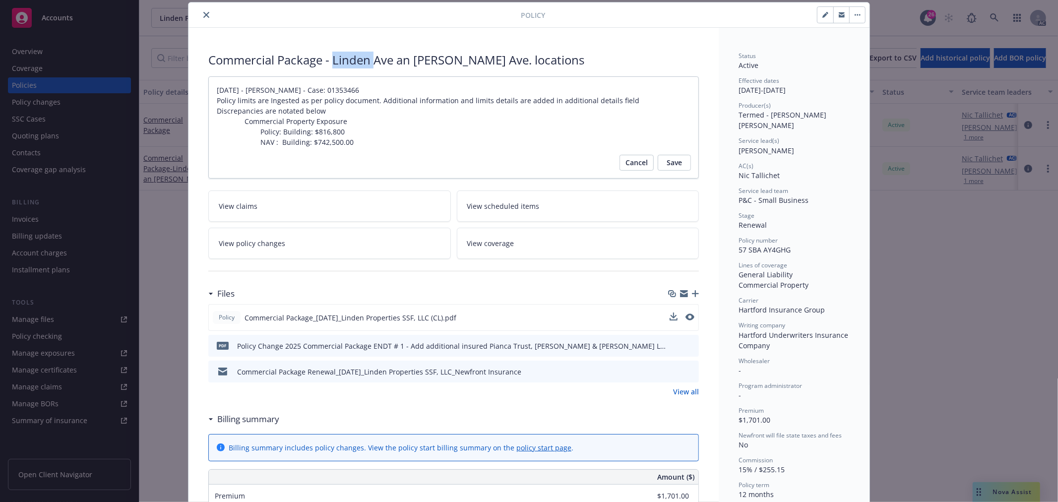
copy div "Linden"
click at [432, 61] on div "Commercial Package - Linden Ave an Britton Ave. locations" at bounding box center [453, 60] width 491 height 17
copy div "Britton"
click at [203, 15] on icon "close" at bounding box center [206, 15] width 6 height 6
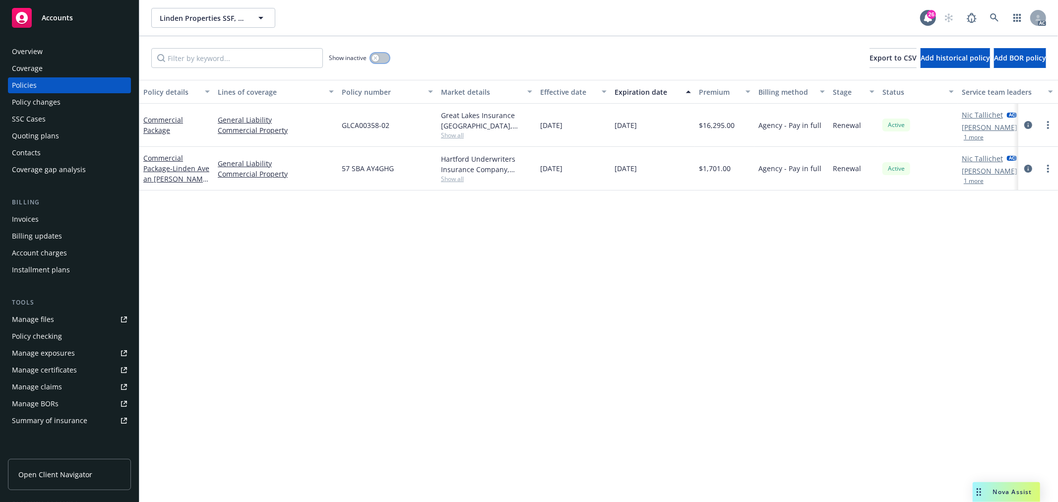
click at [376, 58] on icon "button" at bounding box center [375, 57] width 3 height 3
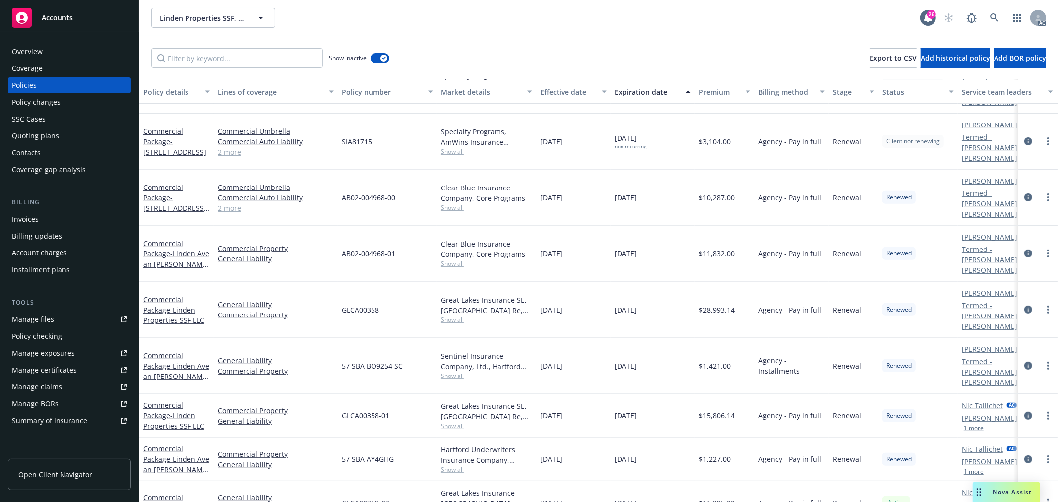
click at [657, 95] on div "Expiration date" at bounding box center [647, 92] width 65 height 10
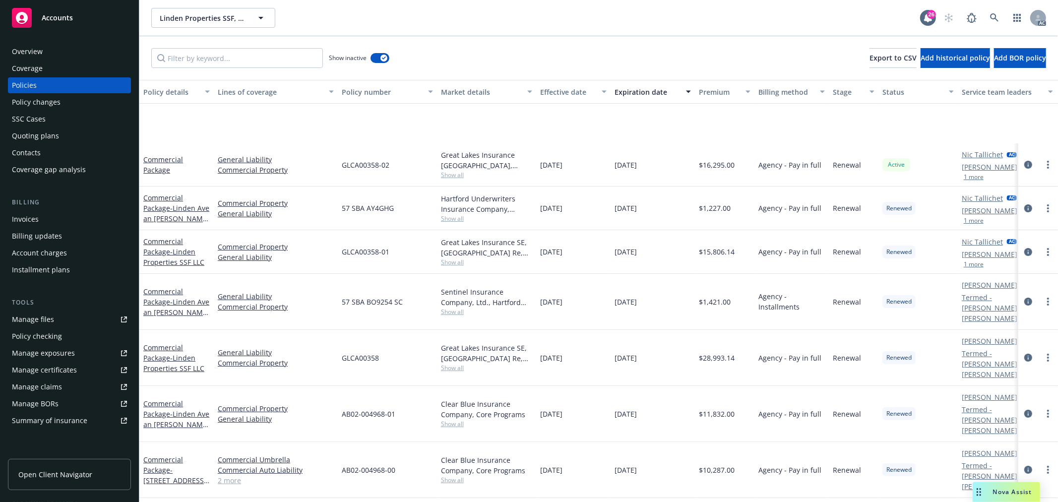
scroll to position [110, 0]
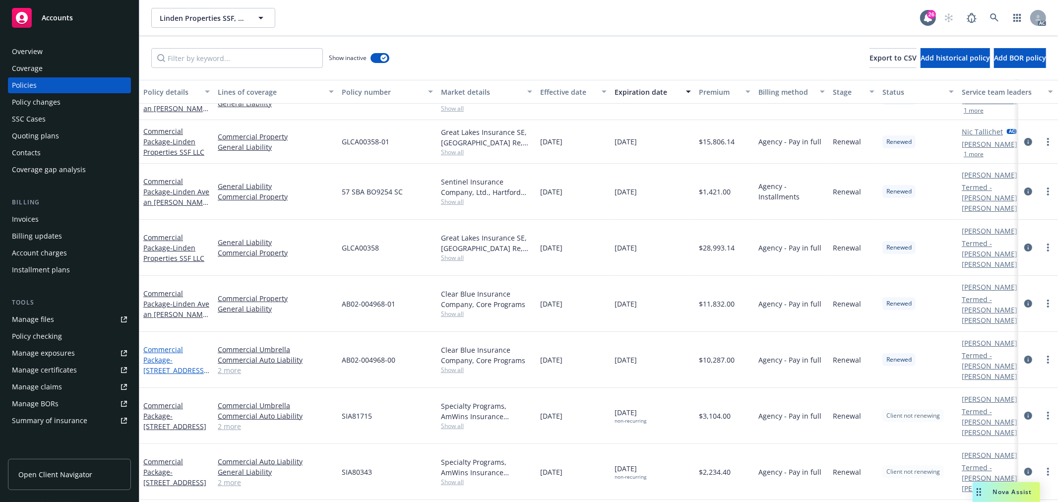
click at [198, 355] on span "- 415-439 Linden Ave & 1200 Brittan Ave" at bounding box center [176, 375] width 66 height 41
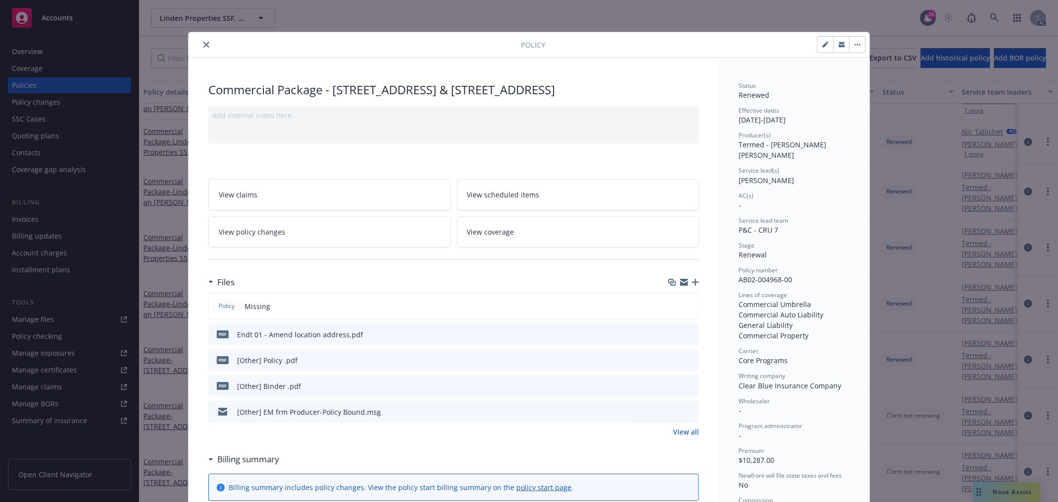
click at [488, 91] on div "Commercial Package - 415-439 Linden Ave & 1200 Brittan Ave" at bounding box center [453, 89] width 491 height 17
drag, startPoint x: 454, startPoint y: 90, endPoint x: 548, endPoint y: 91, distance: 93.3
click at [548, 91] on div "Commercial Package - 415-439 Linden Ave & 1200 Brittan Ave" at bounding box center [453, 89] width 491 height 17
copy div "1200 Brittan Ave"
click at [203, 43] on icon "close" at bounding box center [206, 45] width 6 height 6
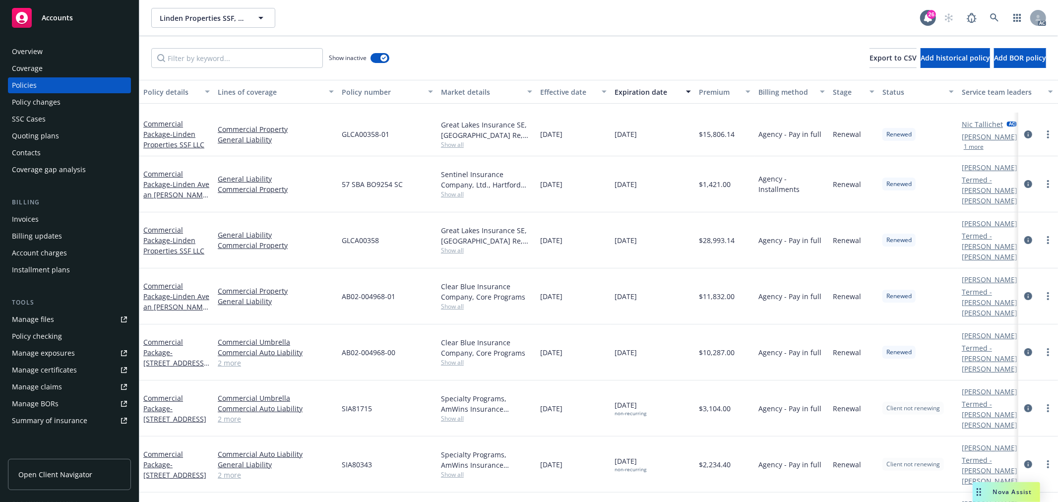
scroll to position [165, 0]
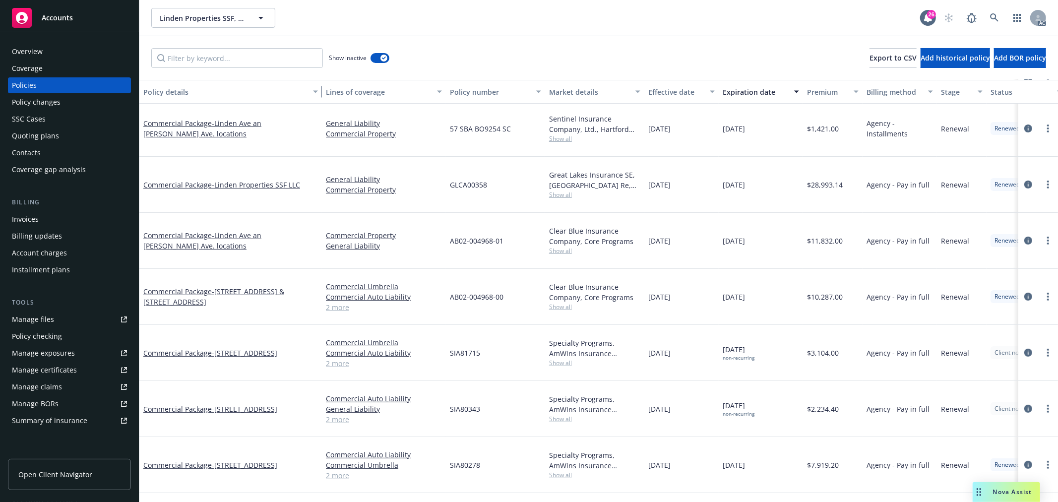
drag, startPoint x: 210, startPoint y: 93, endPoint x: 333, endPoint y: 96, distance: 123.1
click at [320, 96] on div "button" at bounding box center [317, 91] width 5 height 23
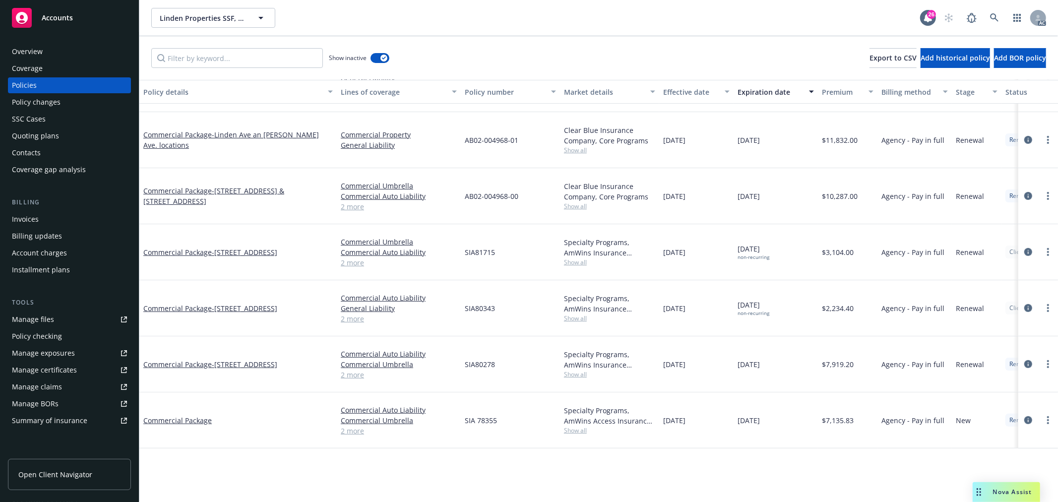
scroll to position [0, 0]
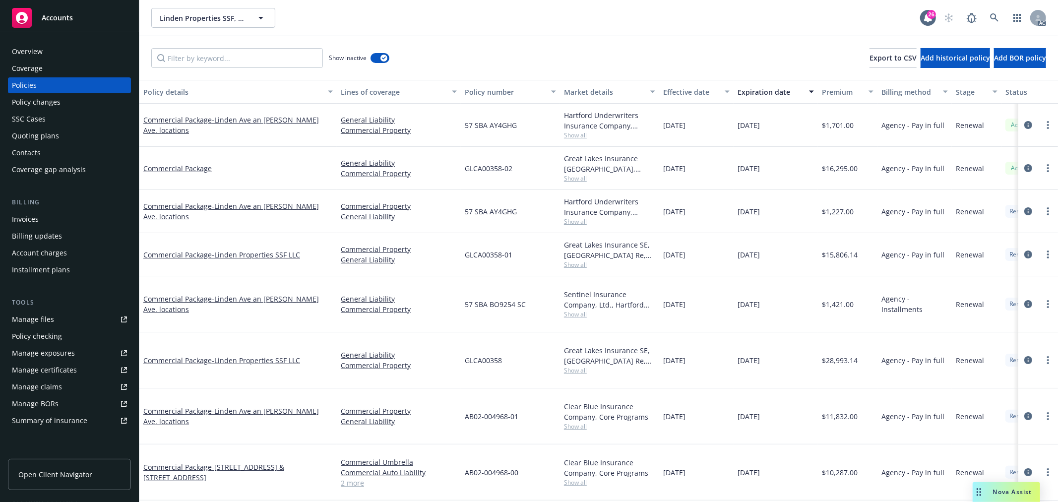
click at [291, 399] on div "Commercial Package - Linden Ave an Britton Ave. locations" at bounding box center [237, 416] width 197 height 56
click at [285, 388] on div "Commercial Package - Linden Ave an Britton Ave. locations" at bounding box center [237, 416] width 197 height 56
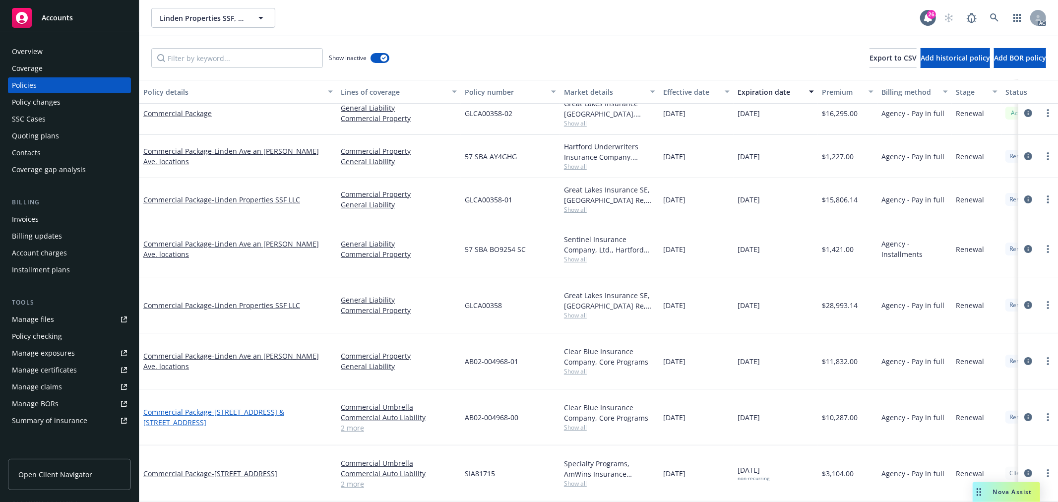
click at [259, 407] on span "- 415-439 Linden Ave & 1200 Brittan Ave" at bounding box center [213, 417] width 141 height 20
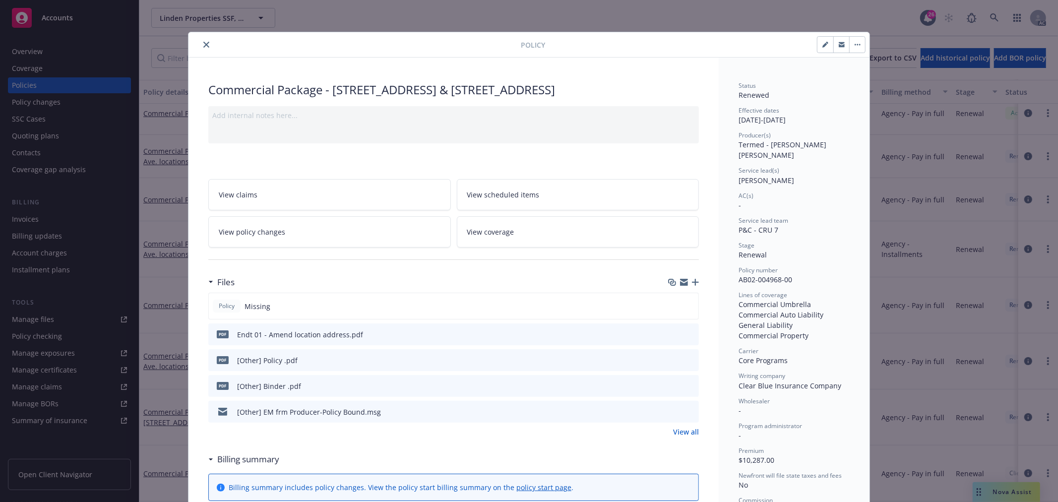
scroll to position [30, 0]
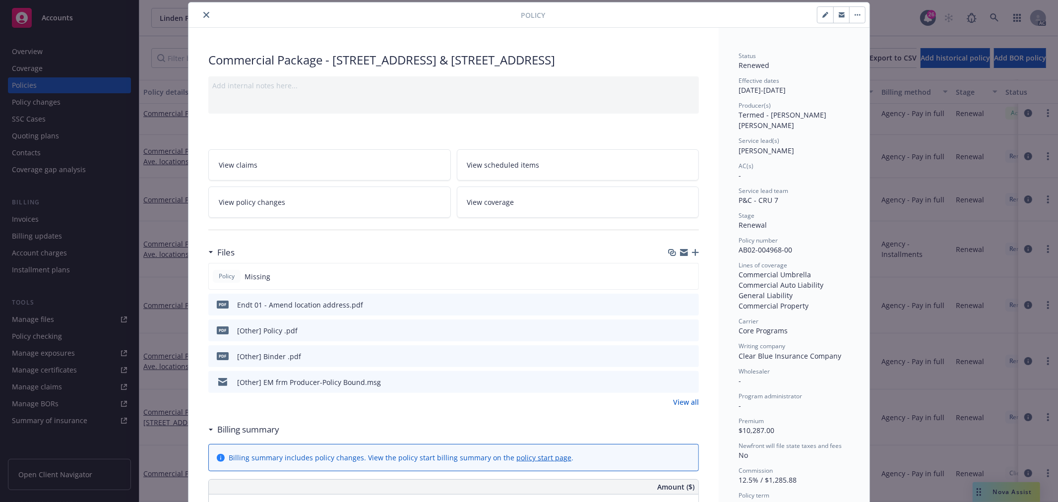
click at [686, 305] on icon "preview file" at bounding box center [689, 304] width 9 height 7
click at [685, 328] on icon "preview file" at bounding box center [689, 329] width 9 height 7
click at [204, 15] on icon "close" at bounding box center [206, 15] width 6 height 6
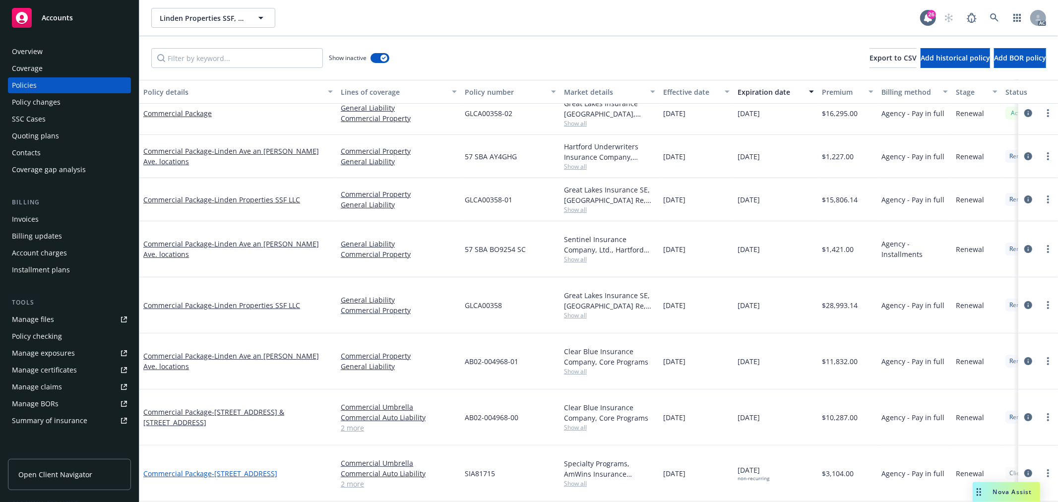
click at [267, 469] on span "- 302-304 Tamarack Ln" at bounding box center [244, 473] width 65 height 9
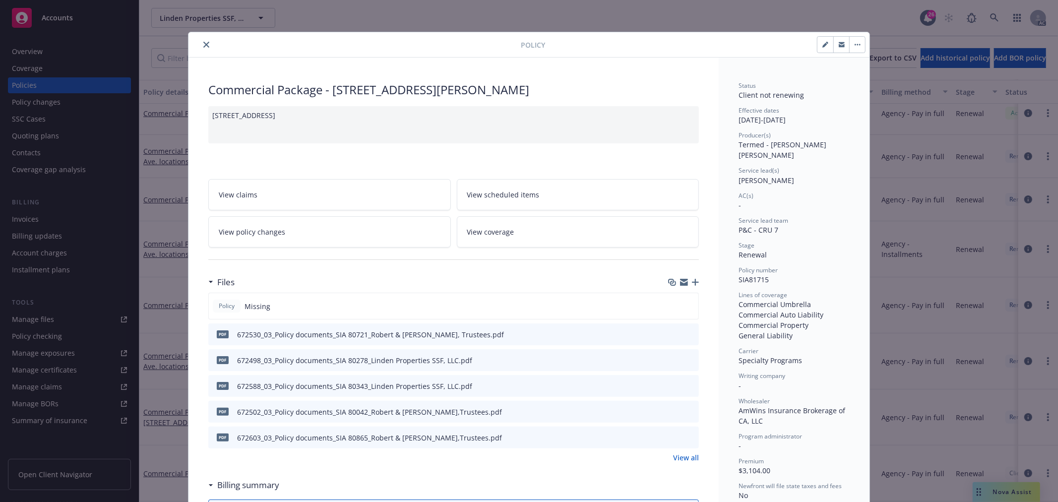
click at [692, 458] on link "View all" at bounding box center [686, 457] width 26 height 10
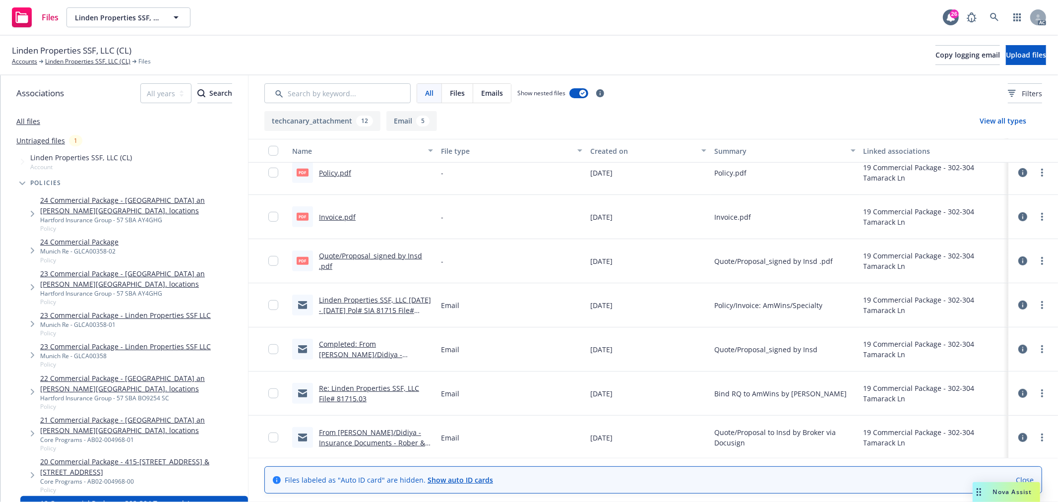
scroll to position [340, 0]
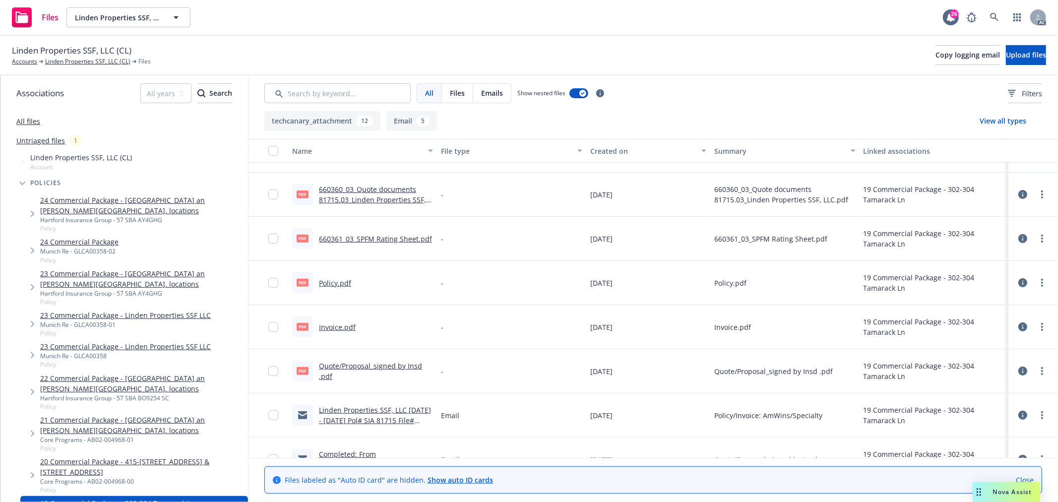
click at [336, 280] on link "Policy.pdf" at bounding box center [335, 282] width 32 height 9
click at [993, 17] on icon at bounding box center [994, 17] width 9 height 9
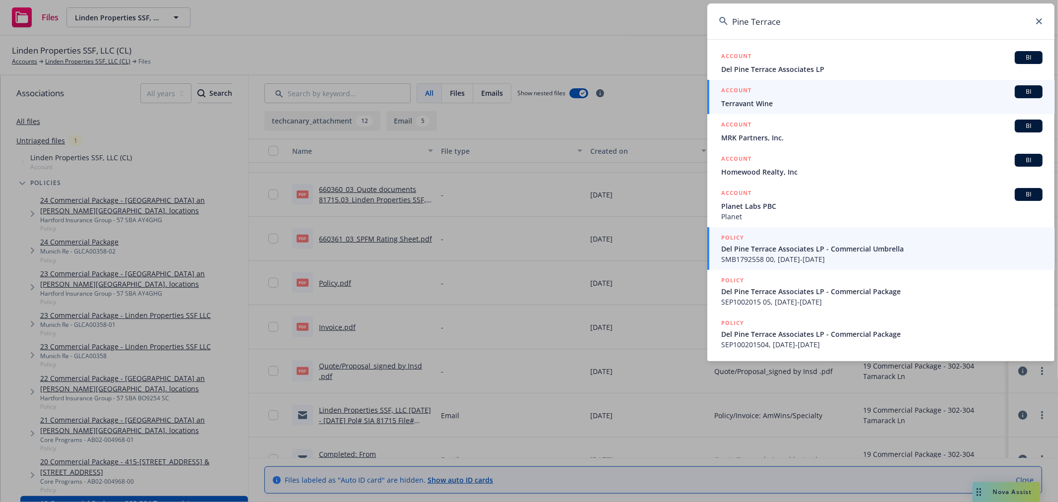
type input "Pine Terrace"
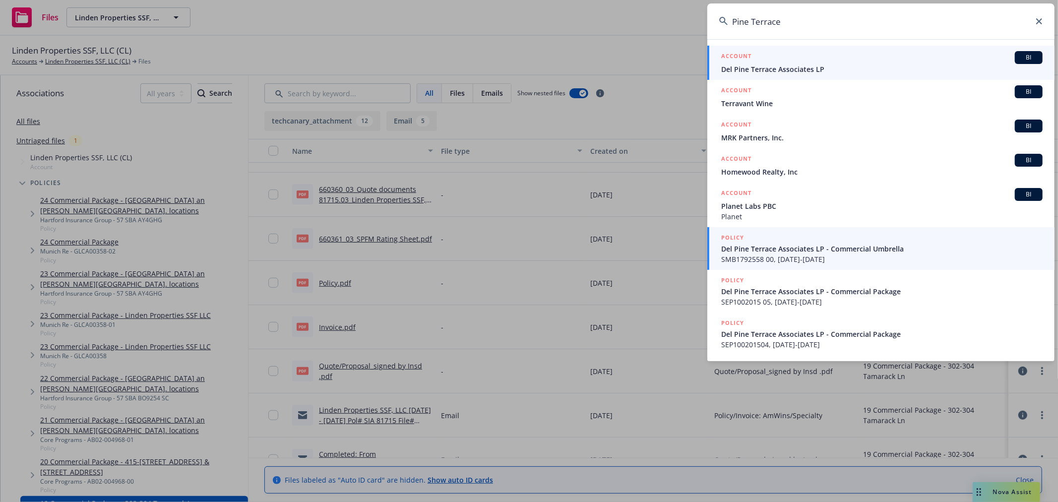
click at [856, 62] on div "ACCOUNT BI" at bounding box center [881, 57] width 321 height 13
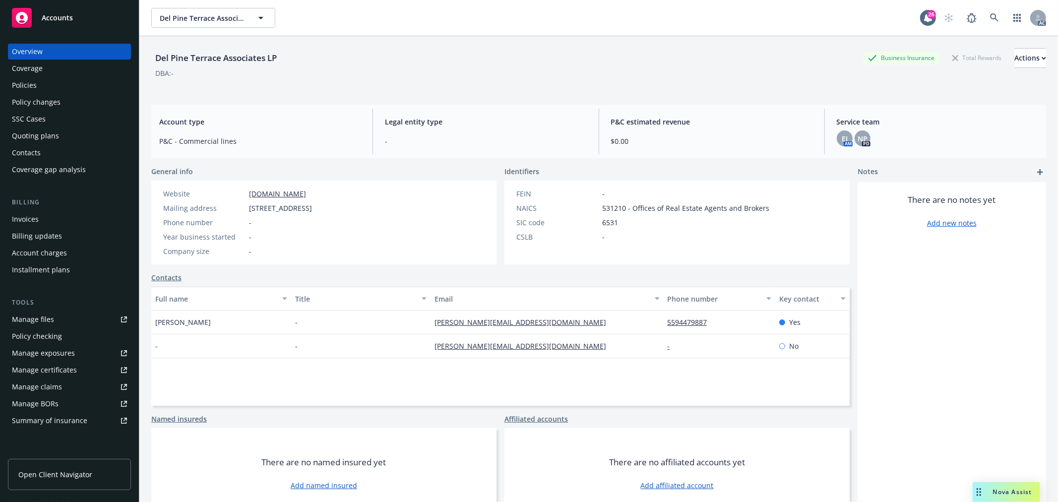
click at [37, 85] on div "Policies" at bounding box center [69, 85] width 115 height 16
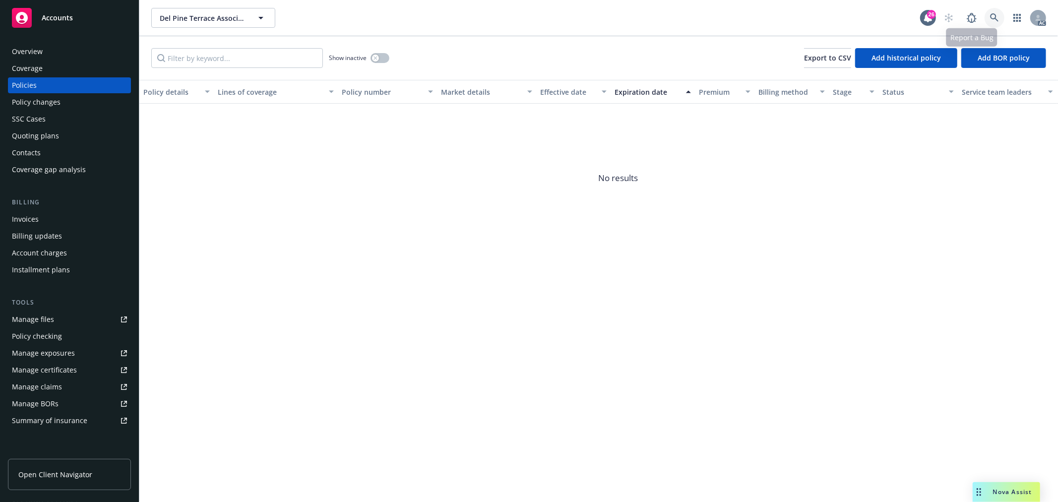
click at [993, 12] on link at bounding box center [995, 18] width 20 height 20
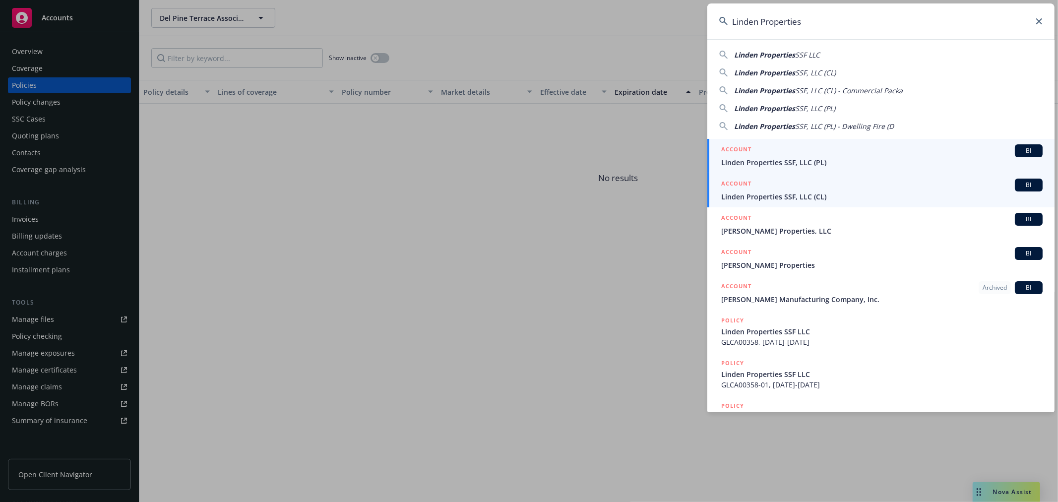
type input "Linden Properties"
click at [845, 197] on span "Linden Properties SSF, LLC (CL)" at bounding box center [881, 197] width 321 height 10
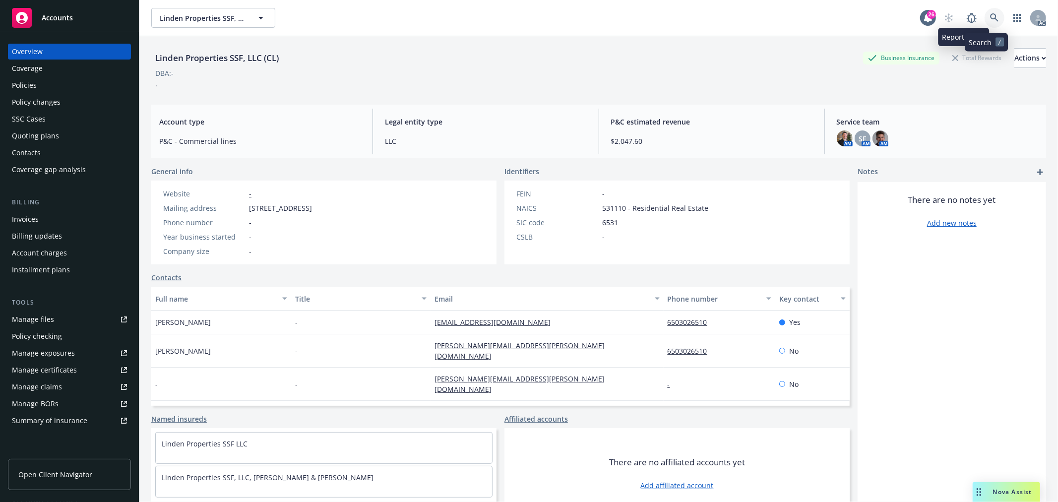
click at [990, 15] on icon at bounding box center [994, 17] width 8 height 8
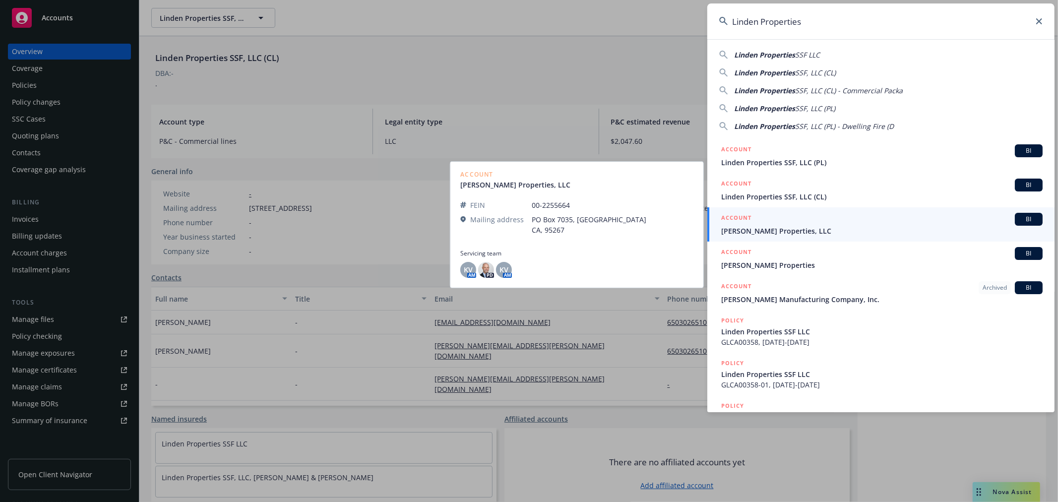
type input "Linden Properties"
click at [864, 226] on span "[PERSON_NAME] Properties, LLC" at bounding box center [881, 231] width 321 height 10
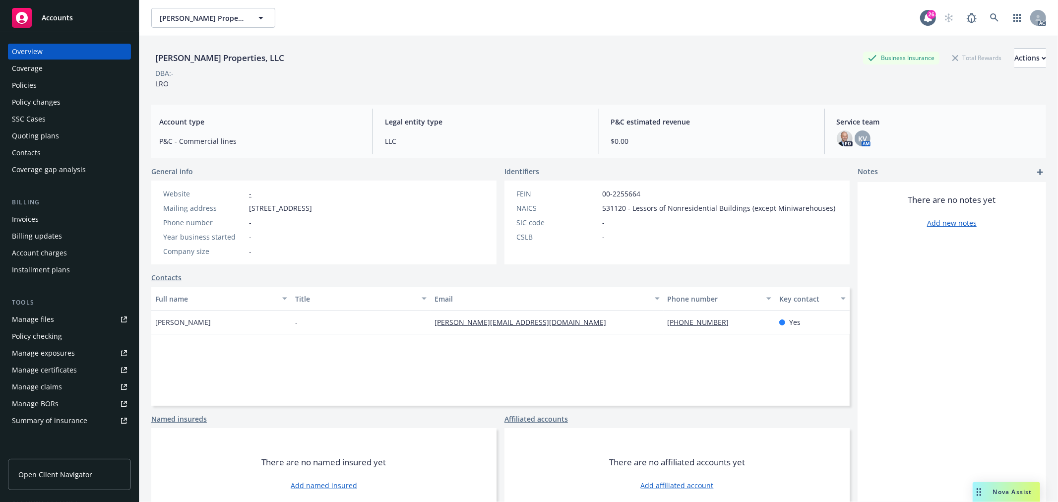
click at [29, 85] on div "Policies" at bounding box center [24, 85] width 25 height 16
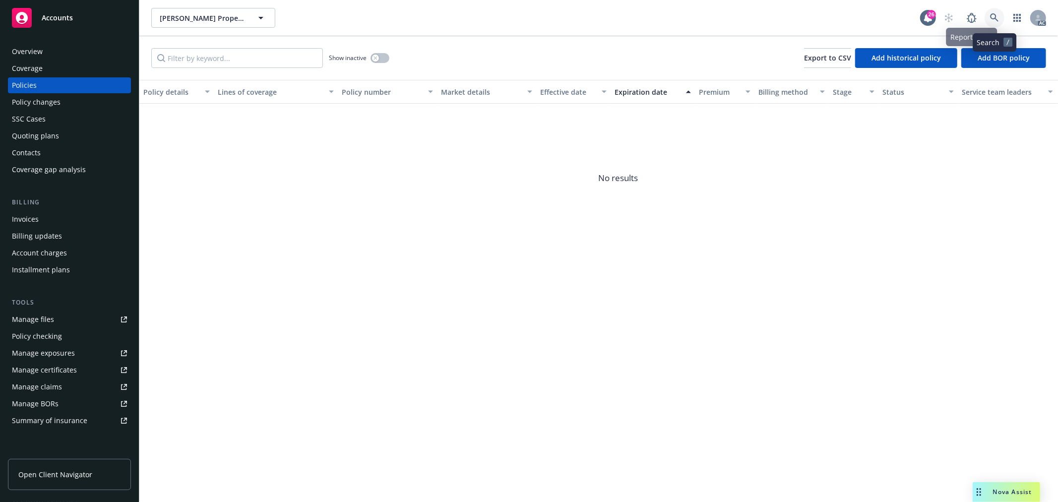
click at [991, 12] on link at bounding box center [995, 18] width 20 height 20
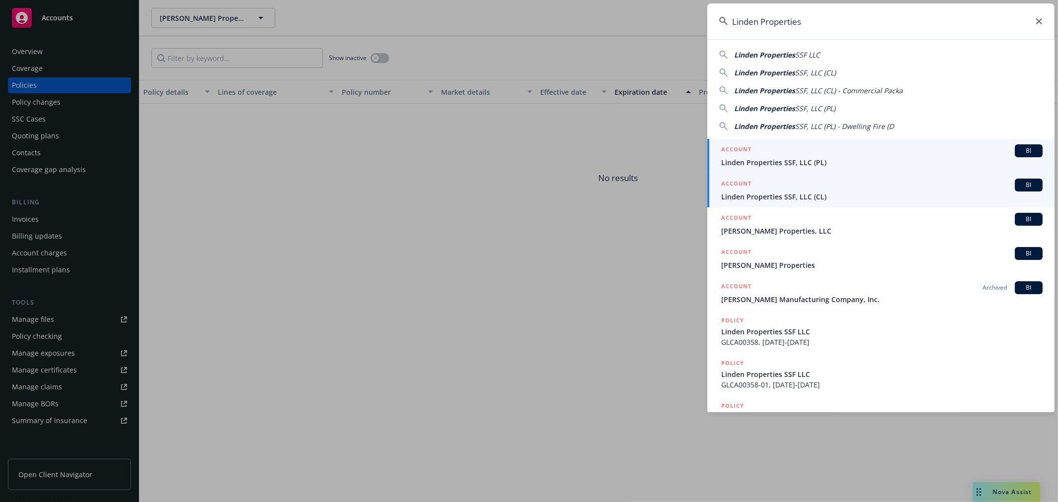
type input "Linden Properties"
click at [835, 192] on span "Linden Properties SSF, LLC (CL)" at bounding box center [881, 197] width 321 height 10
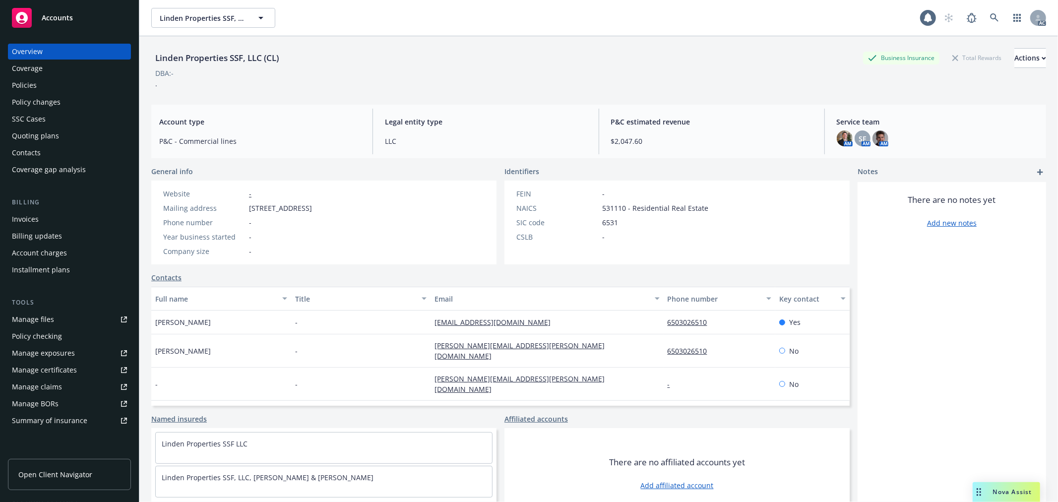
click at [35, 87] on div "Policies" at bounding box center [24, 85] width 25 height 16
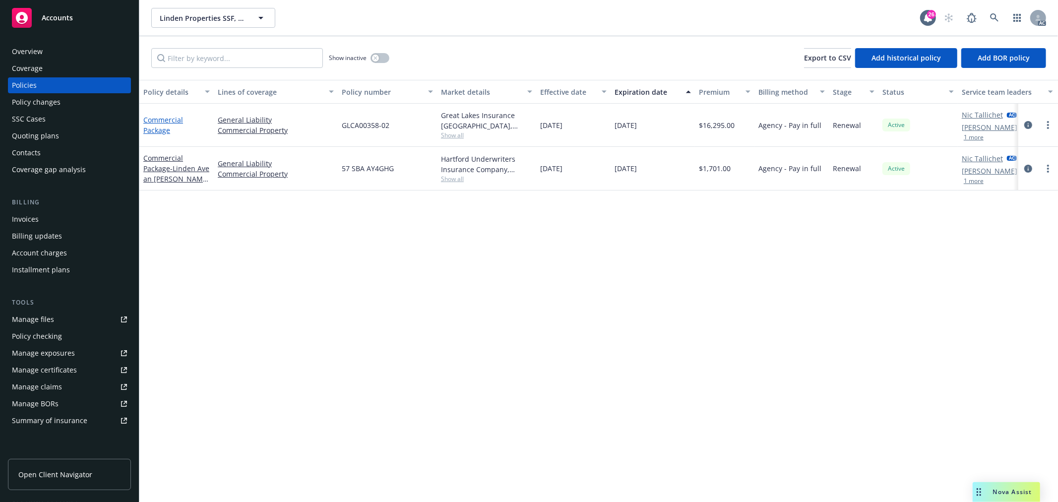
click at [165, 118] on link "Commercial Package" at bounding box center [163, 125] width 40 height 20
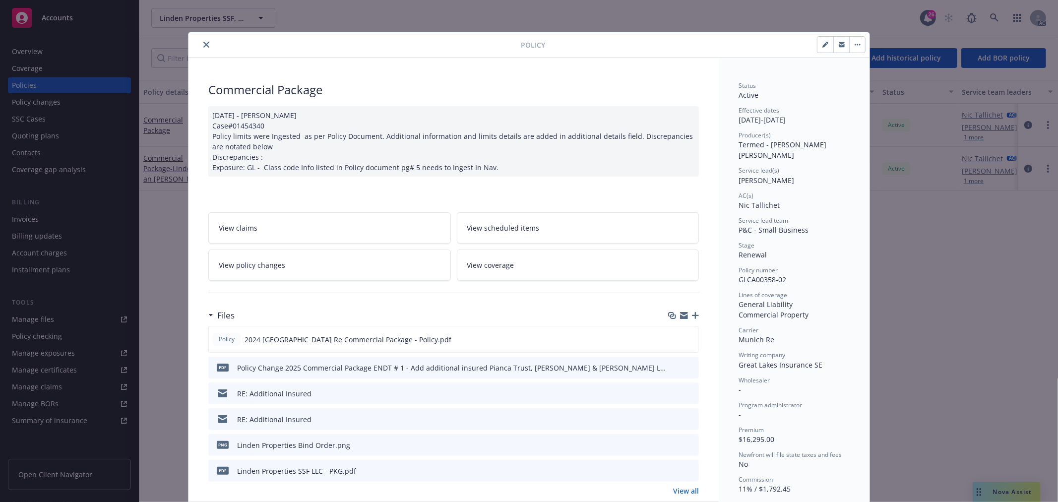
click at [324, 273] on link "View policy changes" at bounding box center [329, 265] width 243 height 31
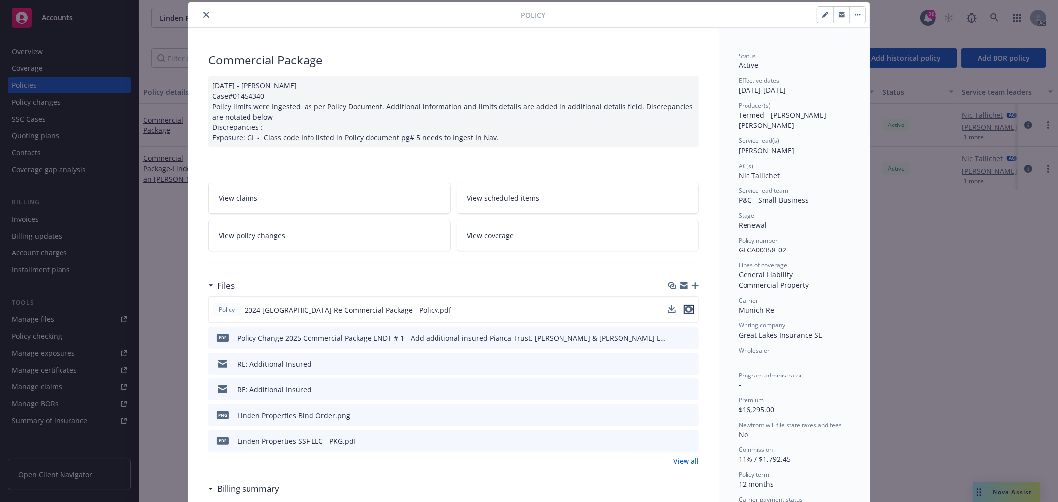
click at [685, 310] on icon "preview file" at bounding box center [689, 309] width 9 height 7
click at [203, 13] on icon "close" at bounding box center [206, 15] width 6 height 6
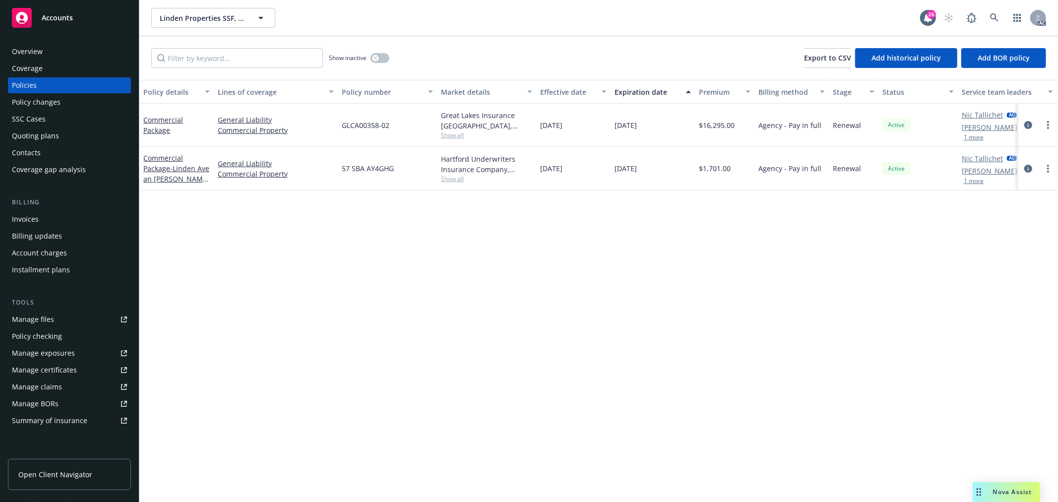
click at [166, 161] on link "Commercial Package - Linden Ave an [PERSON_NAME][GEOGRAPHIC_DATA]. locations" at bounding box center [176, 173] width 66 height 41
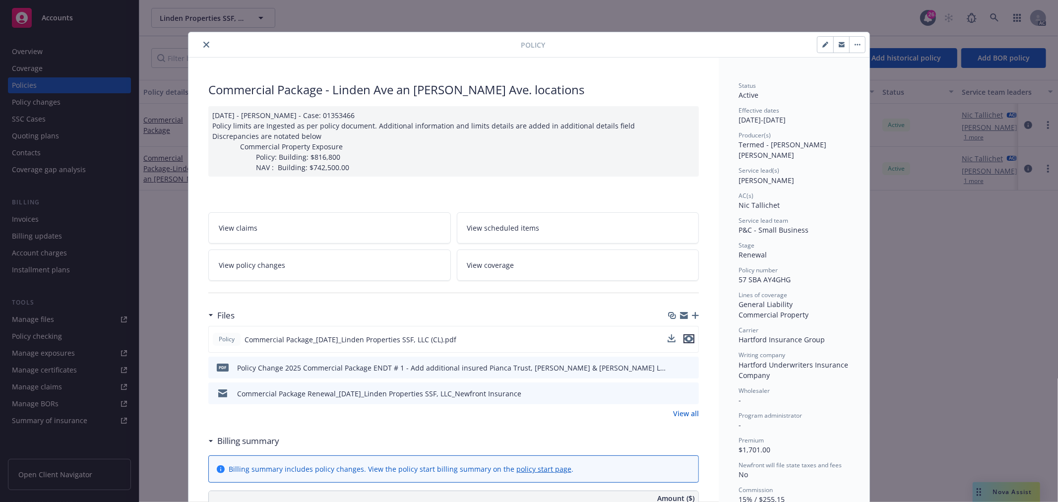
click at [686, 339] on icon "preview file" at bounding box center [689, 338] width 9 height 7
click at [318, 268] on link "View policy changes" at bounding box center [329, 265] width 243 height 31
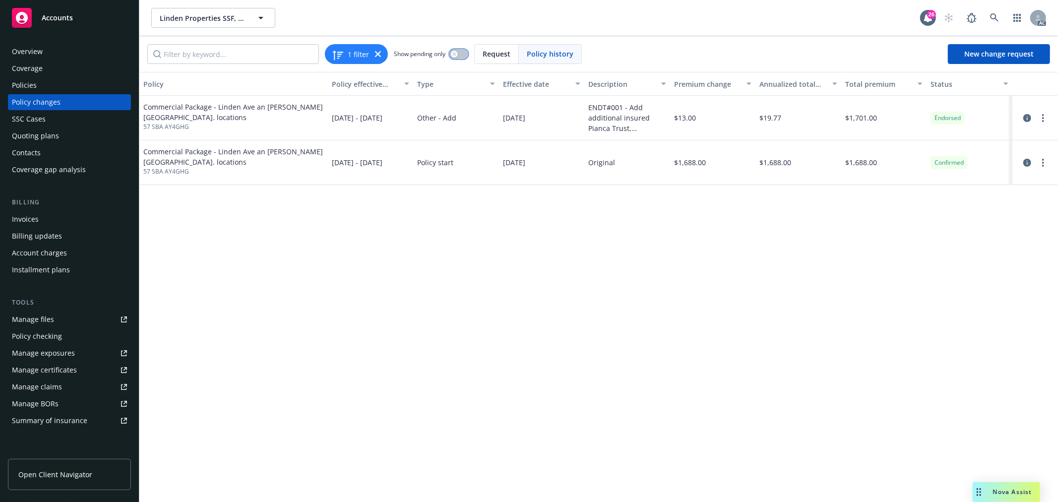
click at [456, 54] on icon "button" at bounding box center [454, 54] width 4 height 4
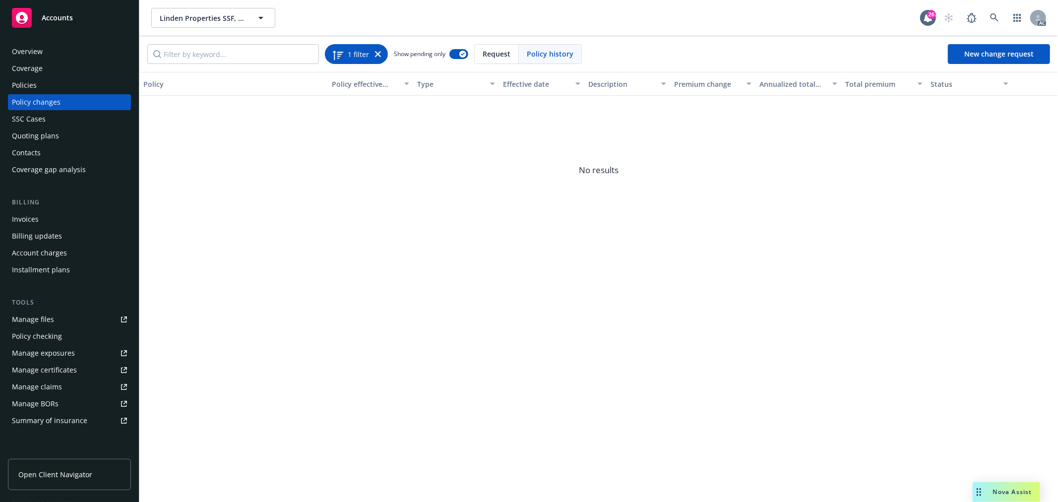
click at [379, 55] on icon at bounding box center [378, 54] width 6 height 6
click at [425, 51] on button "button" at bounding box center [415, 54] width 19 height 10
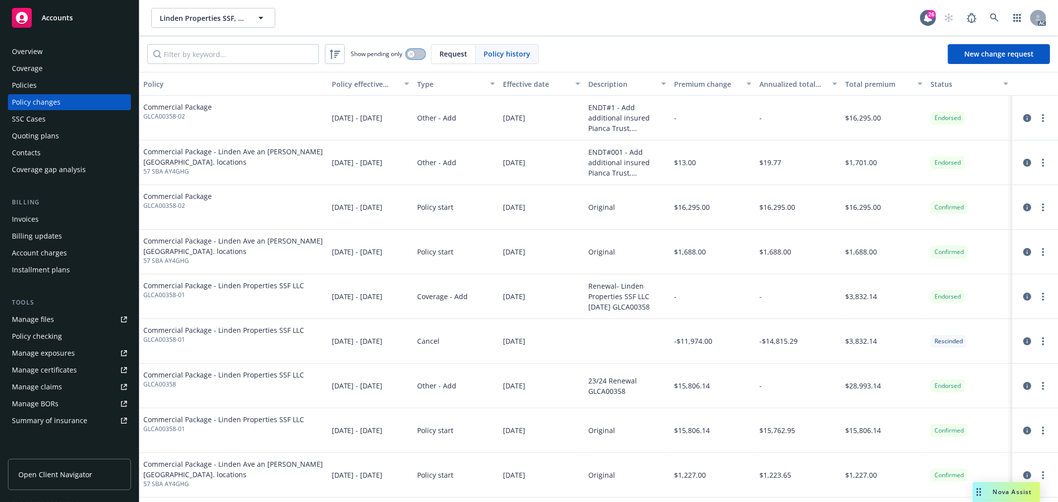
click at [419, 52] on button "button" at bounding box center [415, 54] width 19 height 10
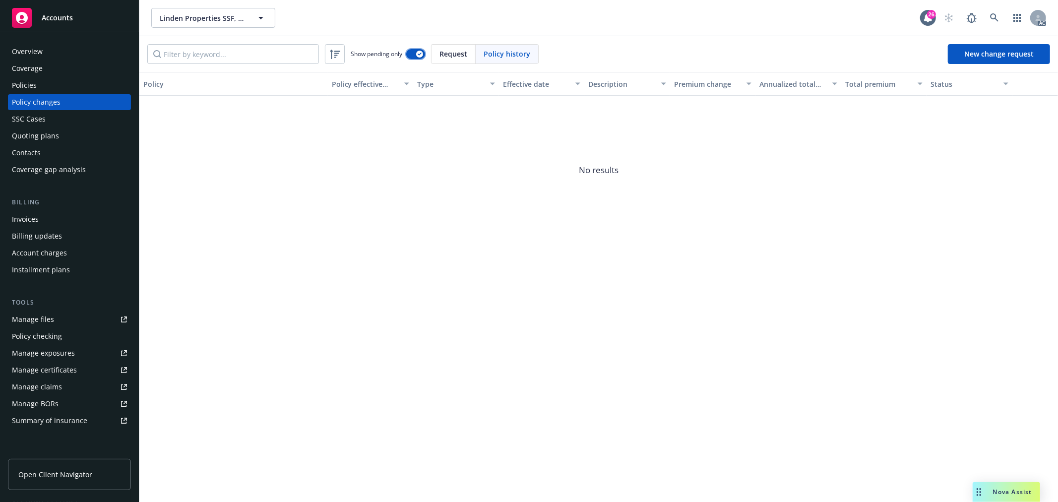
click at [418, 52] on div "button" at bounding box center [419, 54] width 7 height 7
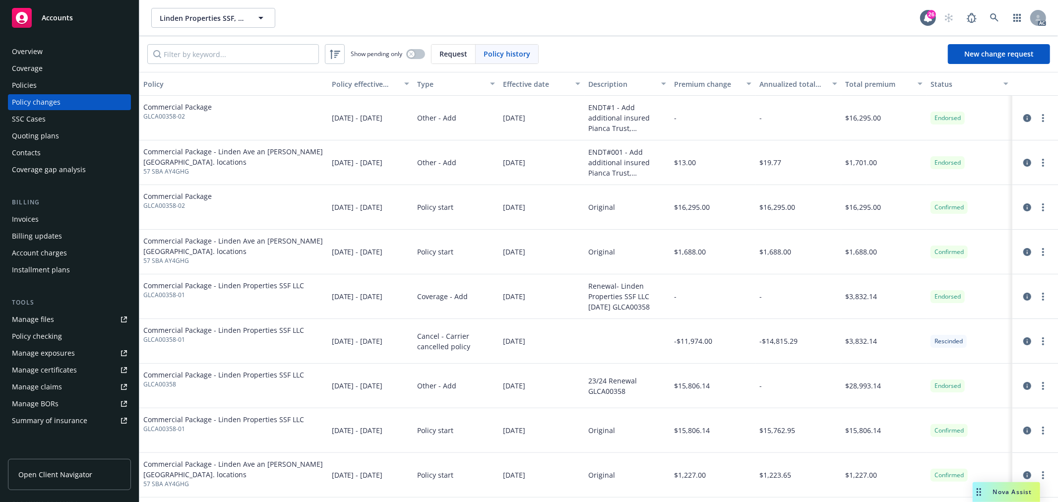
click at [16, 86] on div "Policies" at bounding box center [24, 85] width 25 height 16
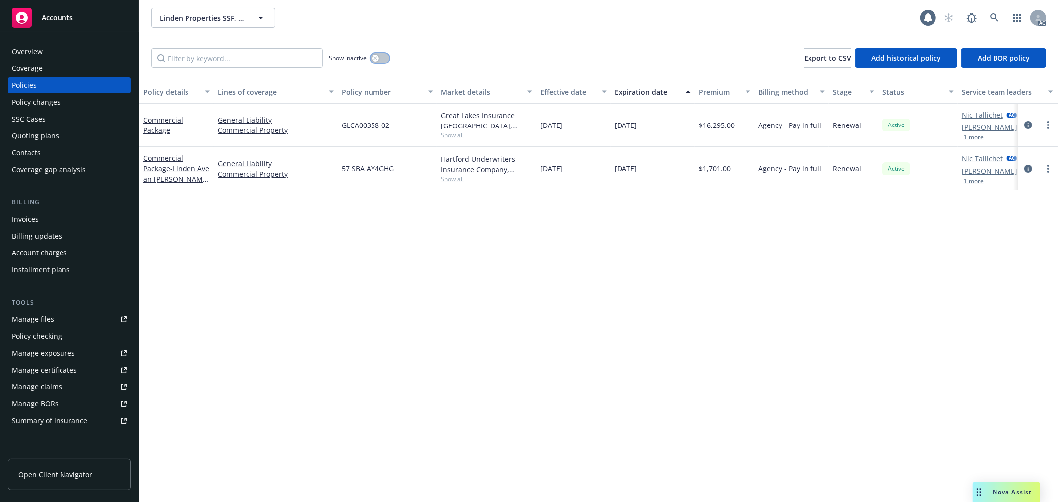
click at [380, 60] on button "button" at bounding box center [380, 58] width 19 height 10
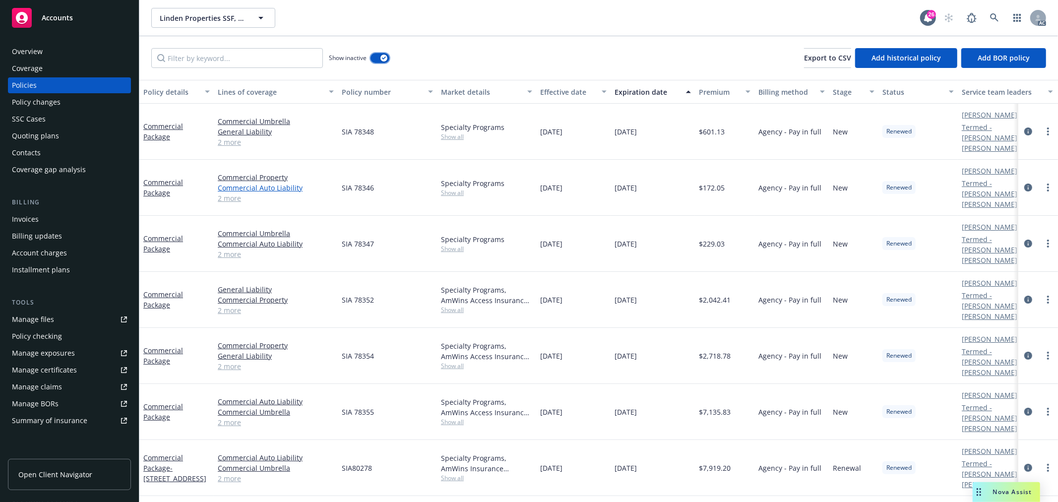
scroll to position [55, 0]
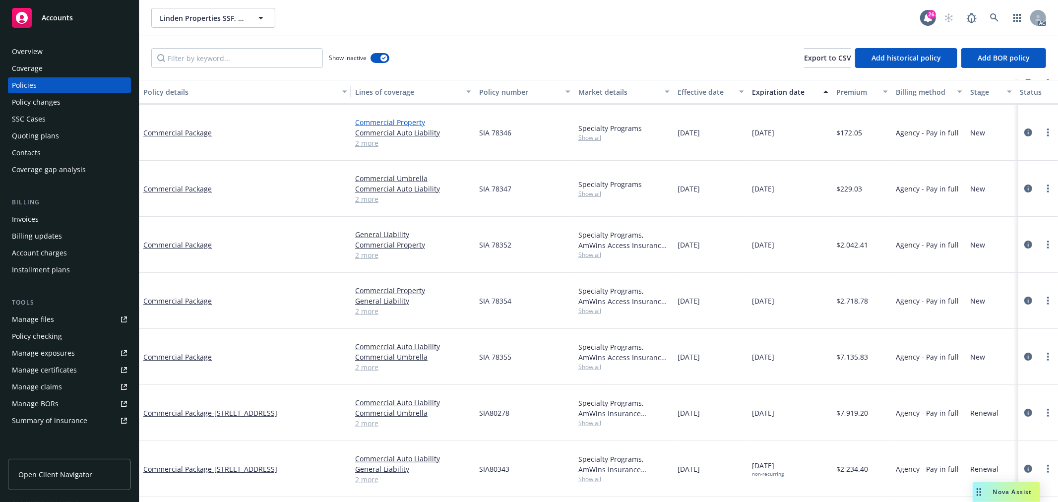
drag, startPoint x: 211, startPoint y: 91, endPoint x: 349, endPoint y: 107, distance: 138.4
click at [349, 107] on div "Policy details Lines of coverage Policy number Market details Effective date Ex…" at bounding box center [598, 291] width 919 height 422
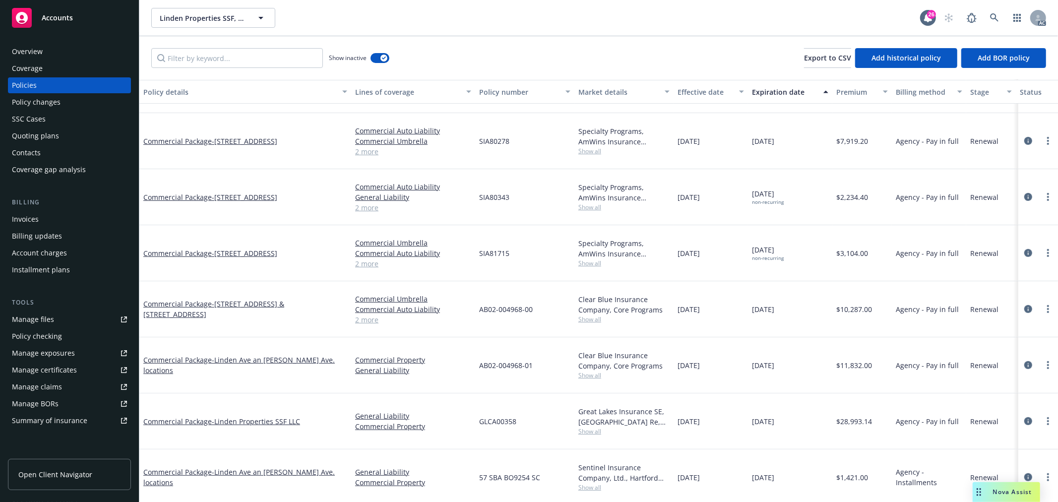
scroll to position [206, 0]
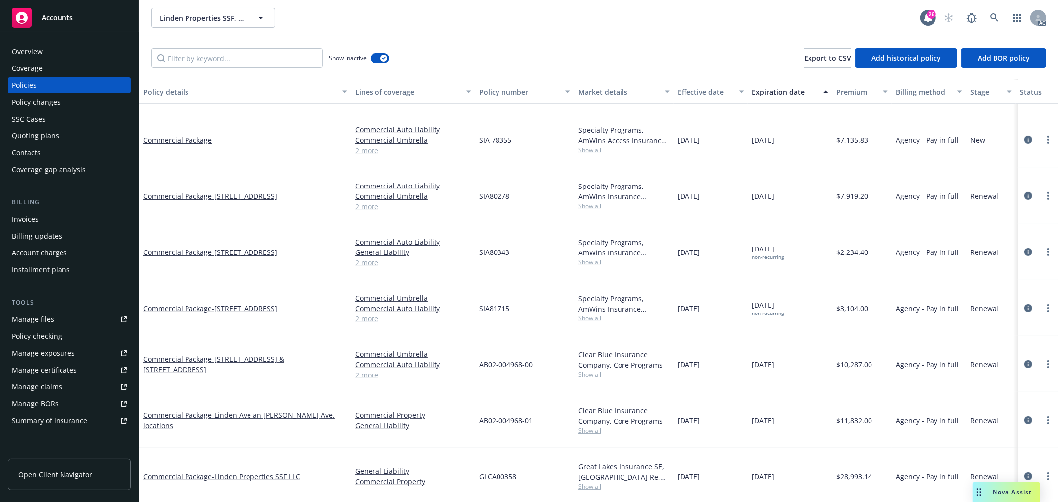
click at [776, 85] on button "Expiration date" at bounding box center [790, 92] width 84 height 24
click at [782, 91] on div "Expiration date" at bounding box center [784, 92] width 65 height 10
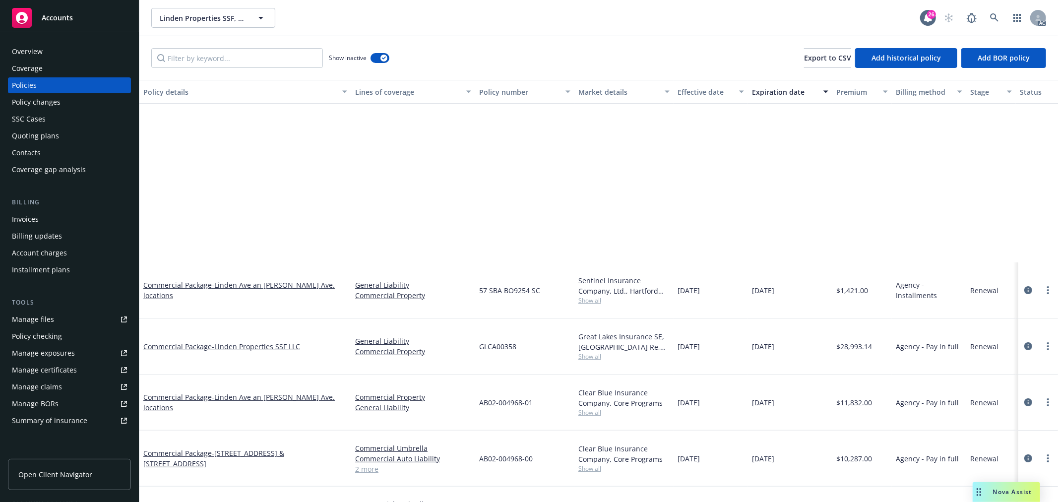
scroll to position [220, 0]
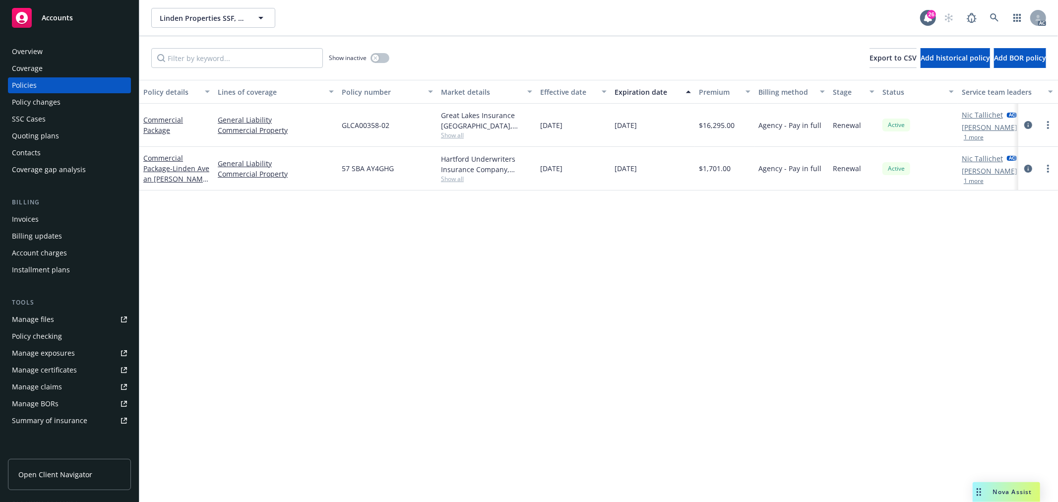
click at [21, 46] on div "Overview" at bounding box center [27, 52] width 31 height 16
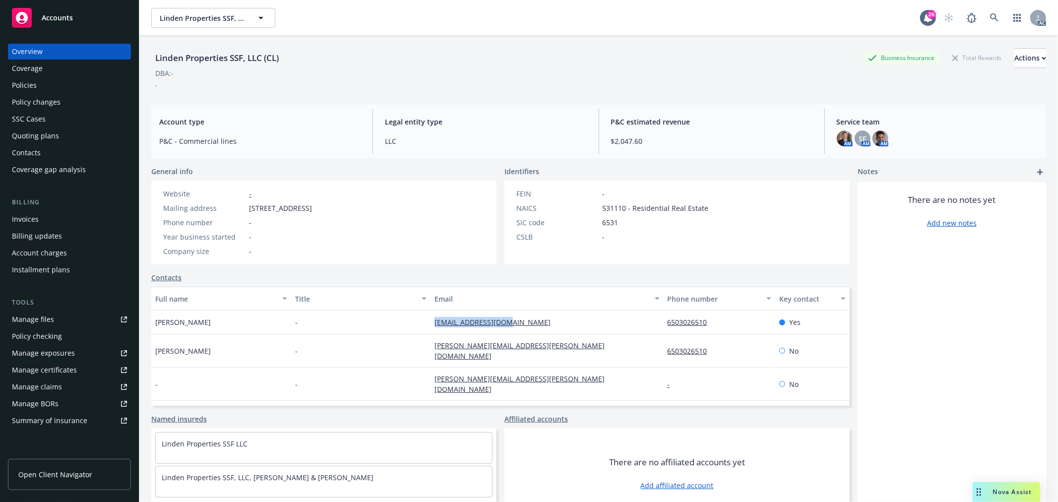
drag, startPoint x: 518, startPoint y: 323, endPoint x: 413, endPoint y: 321, distance: 104.7
click at [413, 321] on div "[PERSON_NAME] - [EMAIL_ADDRESS][DOMAIN_NAME] 6503026510 Yes" at bounding box center [500, 323] width 699 height 24
copy div "[EMAIL_ADDRESS][DOMAIN_NAME]"
click at [974, 18] on div "AC" at bounding box center [992, 18] width 107 height 20
click at [990, 20] on icon at bounding box center [994, 17] width 9 height 9
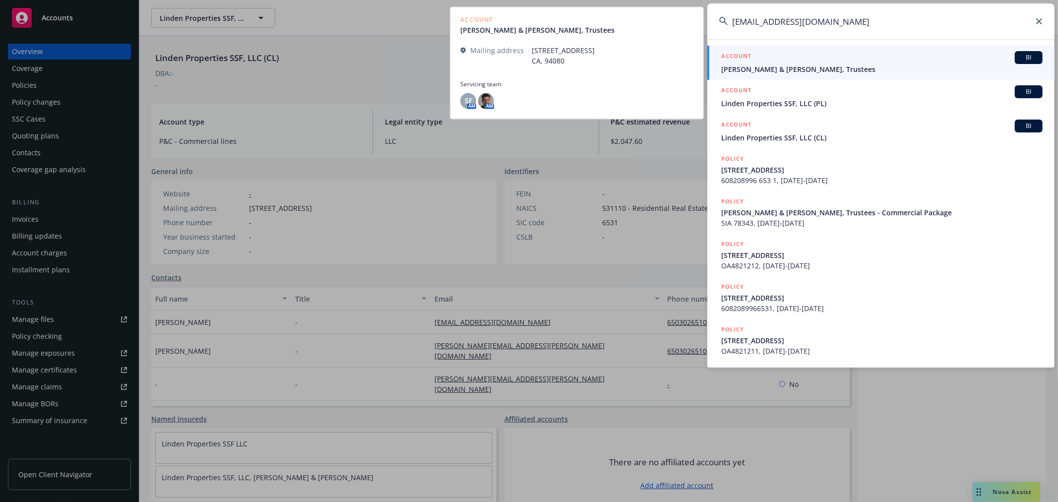
type input "[EMAIL_ADDRESS][DOMAIN_NAME]"
click at [854, 62] on div "ACCOUNT BI" at bounding box center [881, 57] width 321 height 13
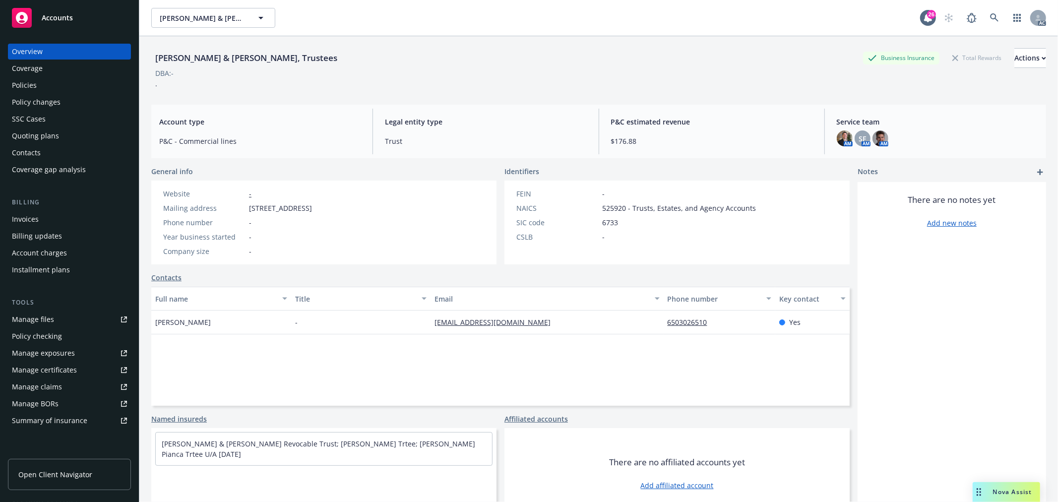
click at [30, 87] on div "Policies" at bounding box center [24, 85] width 25 height 16
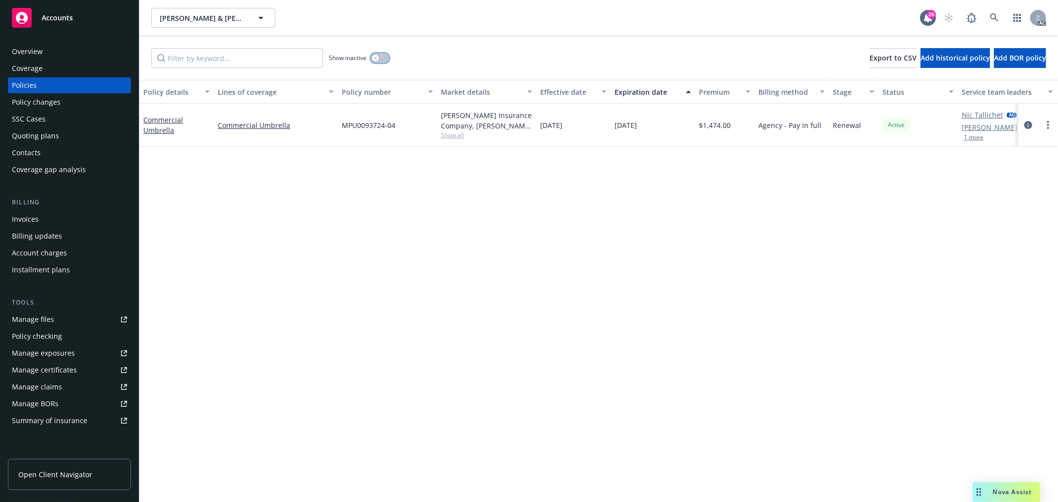
click at [373, 56] on div "button" at bounding box center [375, 58] width 7 height 7
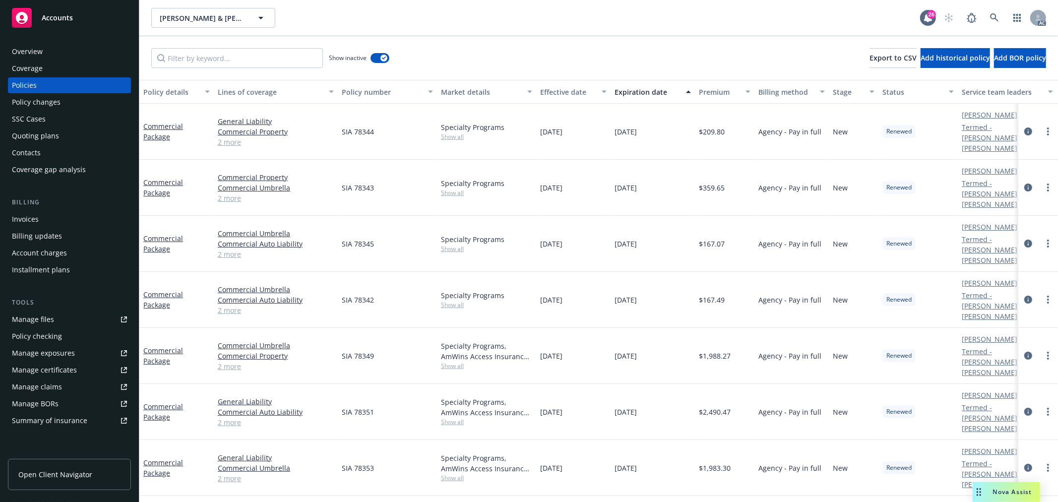
click at [226, 305] on link "2 more" at bounding box center [276, 310] width 116 height 10
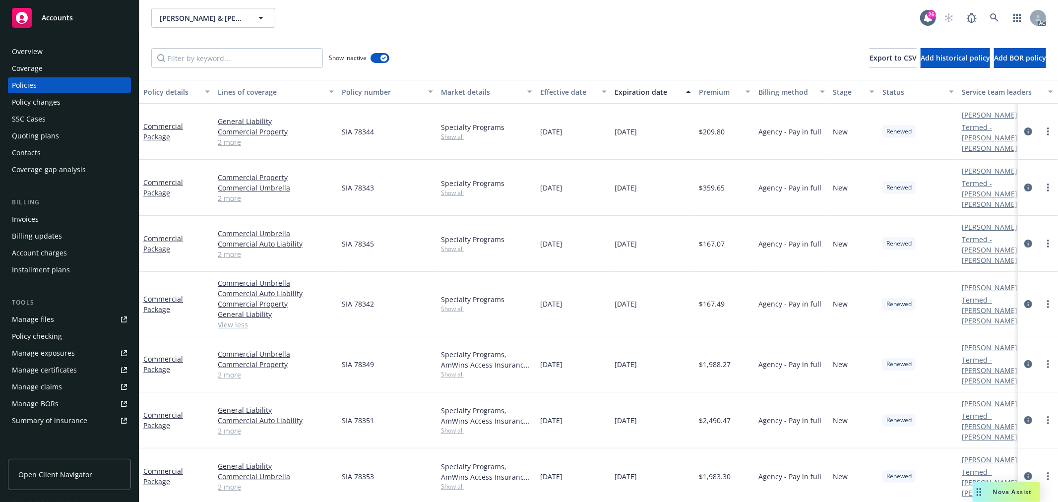
click at [233, 249] on link "2 more" at bounding box center [276, 254] width 116 height 10
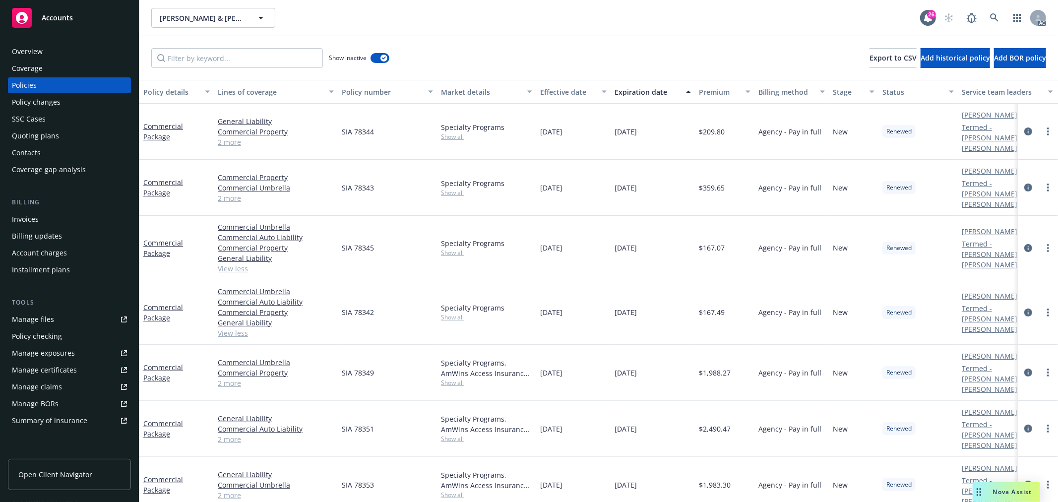
click at [235, 193] on link "2 more" at bounding box center [276, 198] width 116 height 10
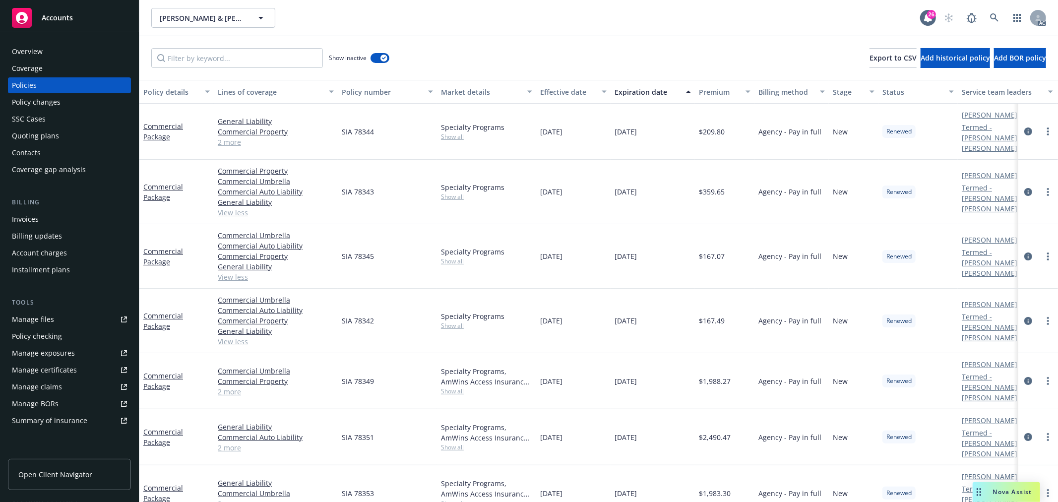
click at [224, 137] on link "2 more" at bounding box center [276, 142] width 116 height 10
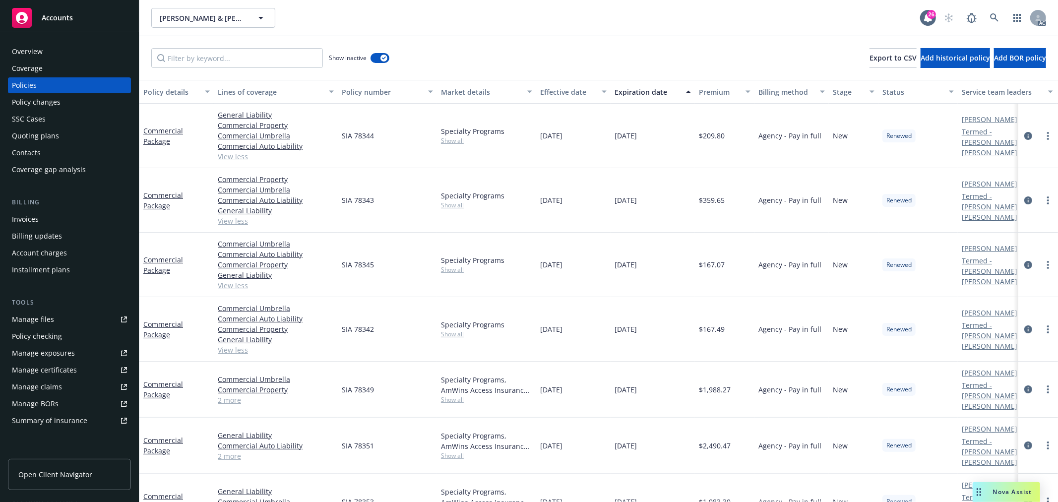
click at [634, 90] on div "Expiration date" at bounding box center [647, 92] width 65 height 10
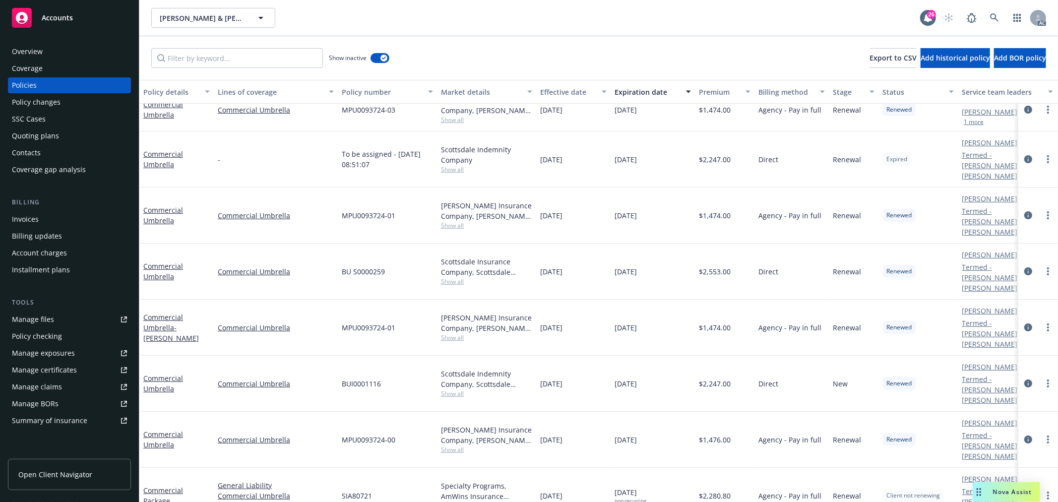
scroll to position [220, 0]
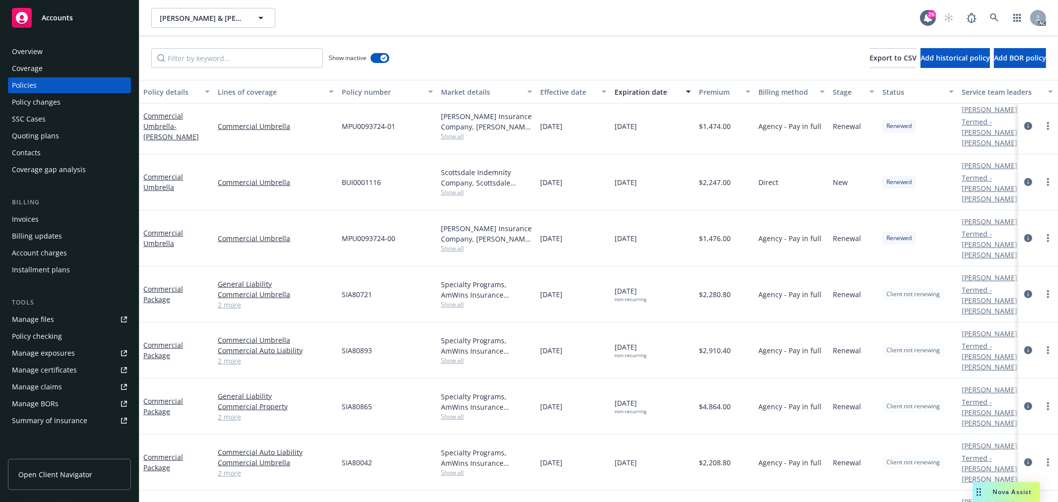
click at [229, 300] on link "2 more" at bounding box center [276, 305] width 116 height 10
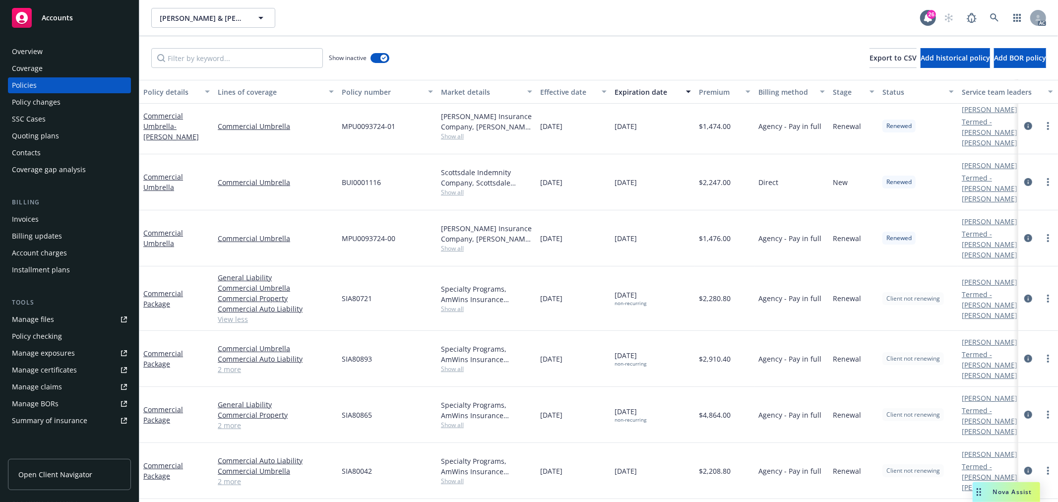
click at [1018, 489] on span "Nova Assist" at bounding box center [1012, 492] width 39 height 8
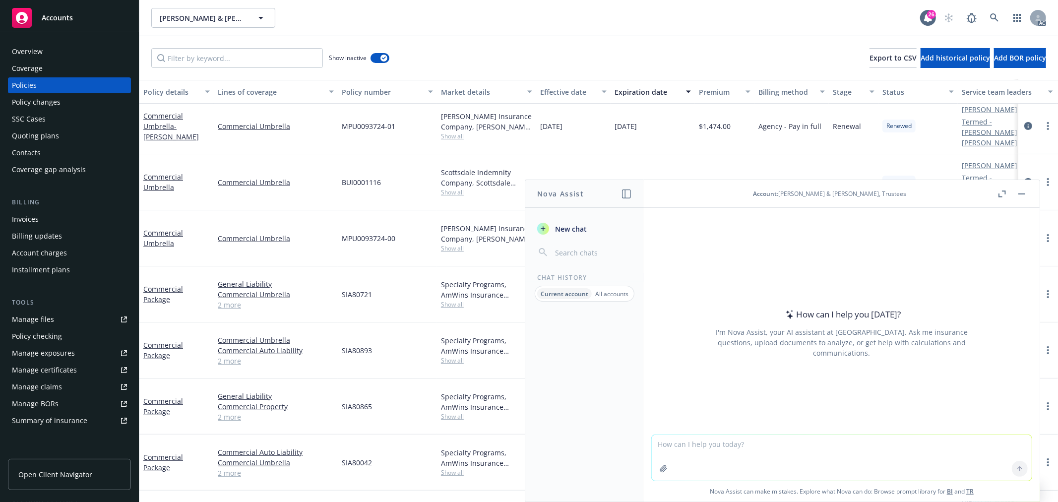
click at [746, 443] on textarea at bounding box center [842, 458] width 380 height 46
paste textarea "We did not find these names/accounts in Nav. It seems the names are the propert…"
type textarea "润色：We did not find these names/accounts in Nav. It seems the names are the prop…"
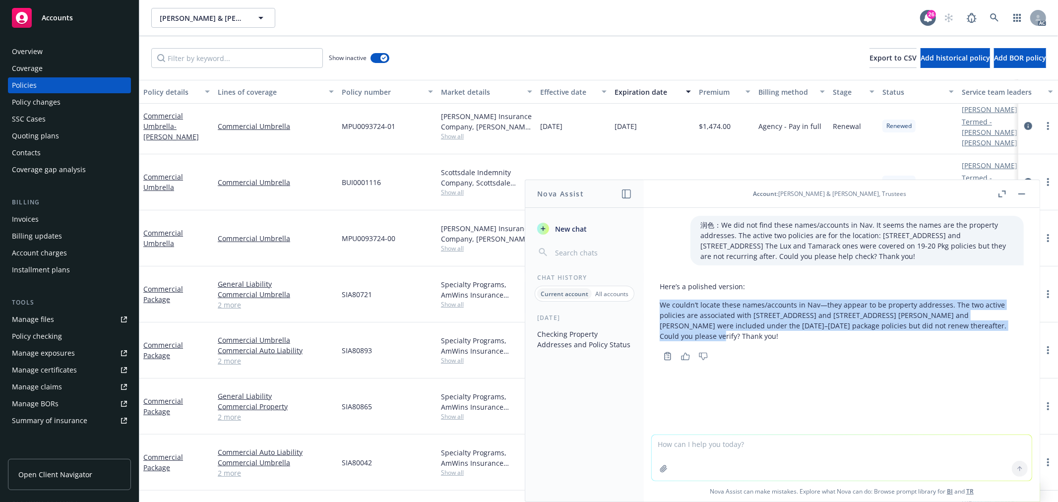
drag, startPoint x: 976, startPoint y: 326, endPoint x: 655, endPoint y: 309, distance: 321.5
click at [655, 309] on div "Here’s a polished version: We couldn’t locate these names/accounts in Nav—they …" at bounding box center [842, 320] width 380 height 86
copy p "We couldn’t locate these names/accounts in Nav—they appear to be property addre…"
